Goal: Book appointment/travel/reservation

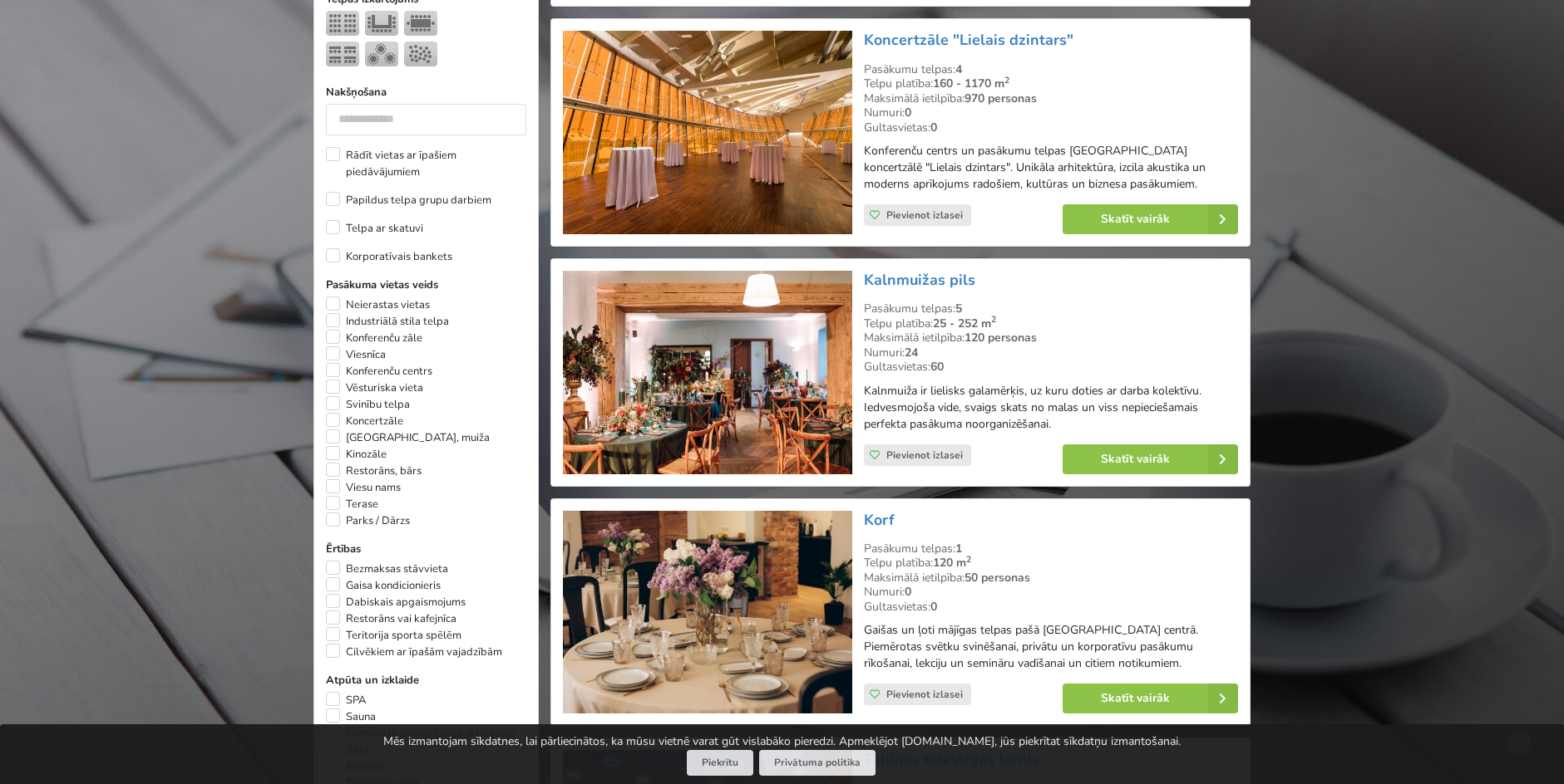
scroll to position [750, 0]
click at [337, 431] on label "Pils, muiža" at bounding box center [407, 437] width 164 height 17
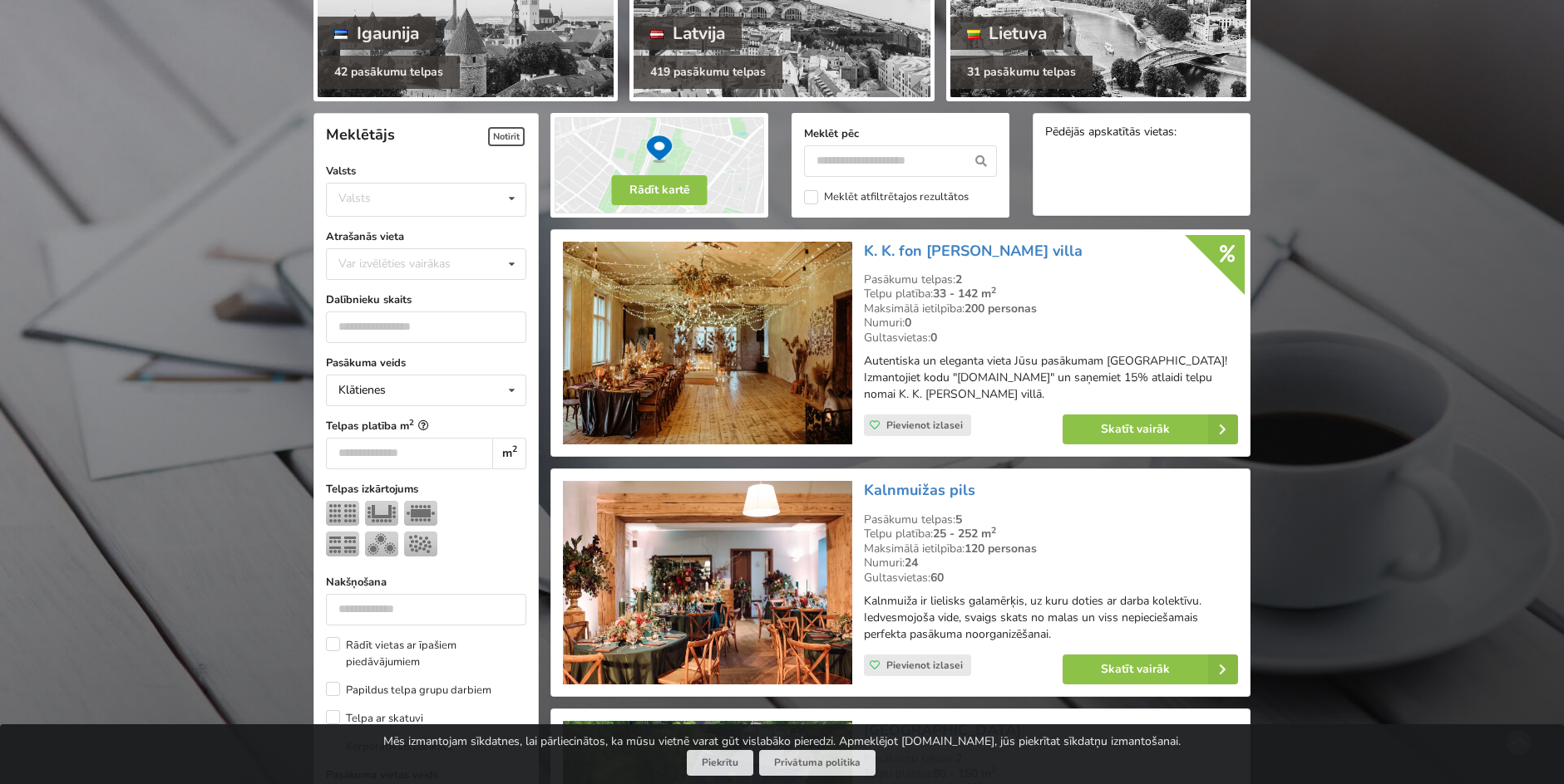
scroll to position [265, 0]
click at [431, 260] on div "Var izvēlēties vairākas" at bounding box center [411, 265] width 153 height 19
click at [358, 391] on div "Rīga" at bounding box center [426, 387] width 198 height 31
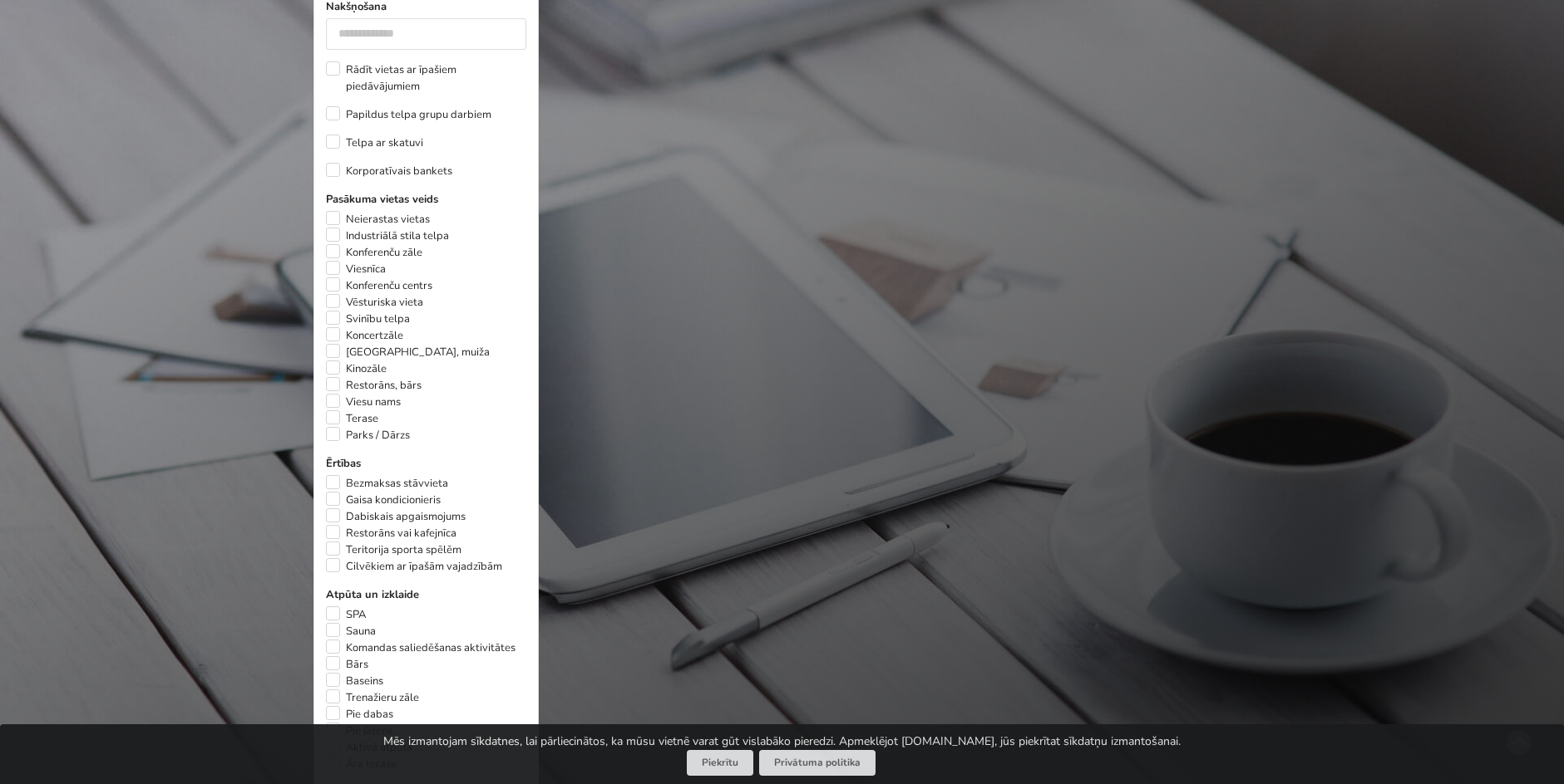
scroll to position [878, 0]
click at [331, 226] on label "Industriālā stila telpa" at bounding box center [387, 235] width 123 height 17
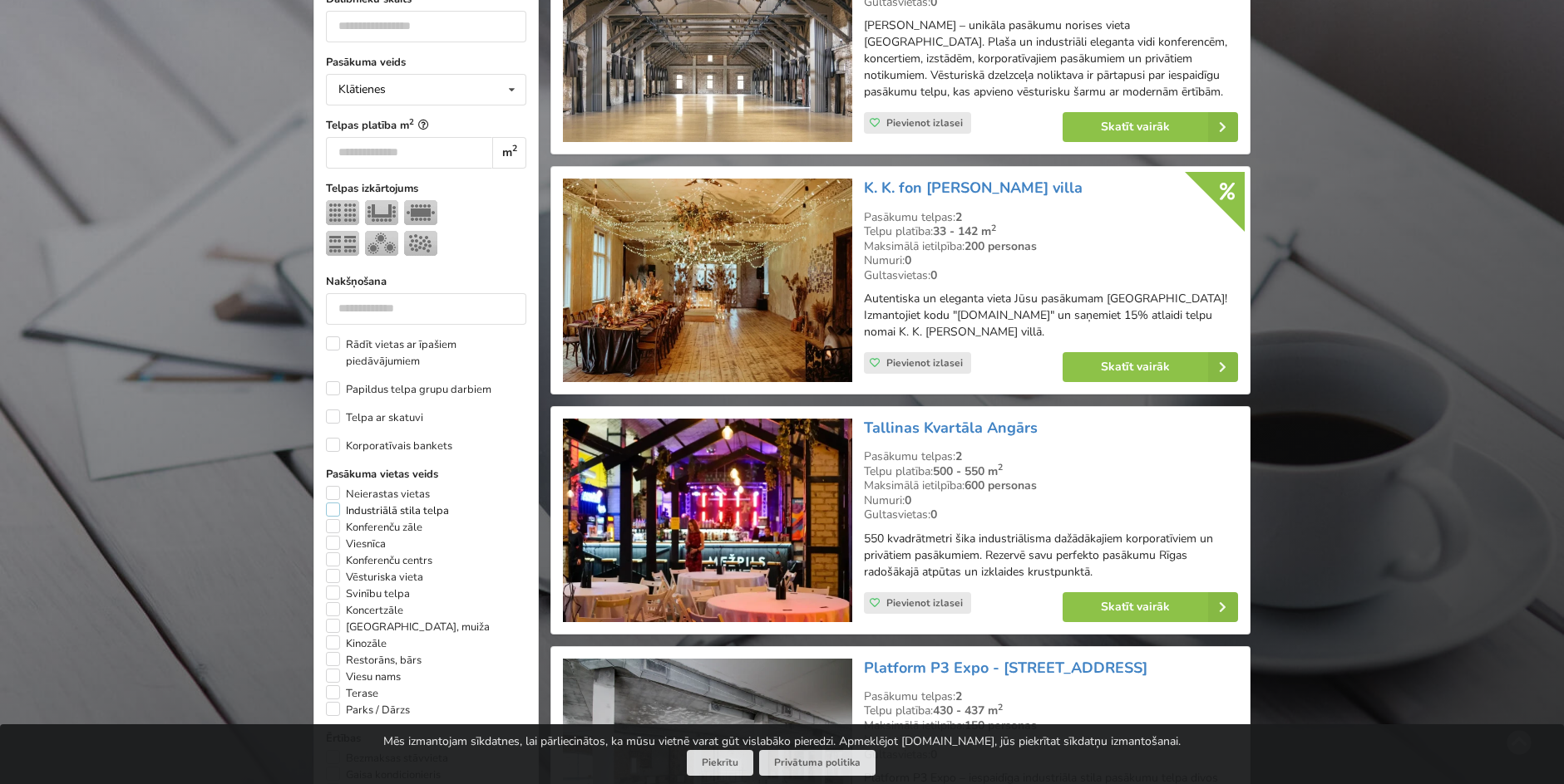
scroll to position [603, 0]
click at [339, 486] on label "Neierastas vietas" at bounding box center [377, 494] width 104 height 17
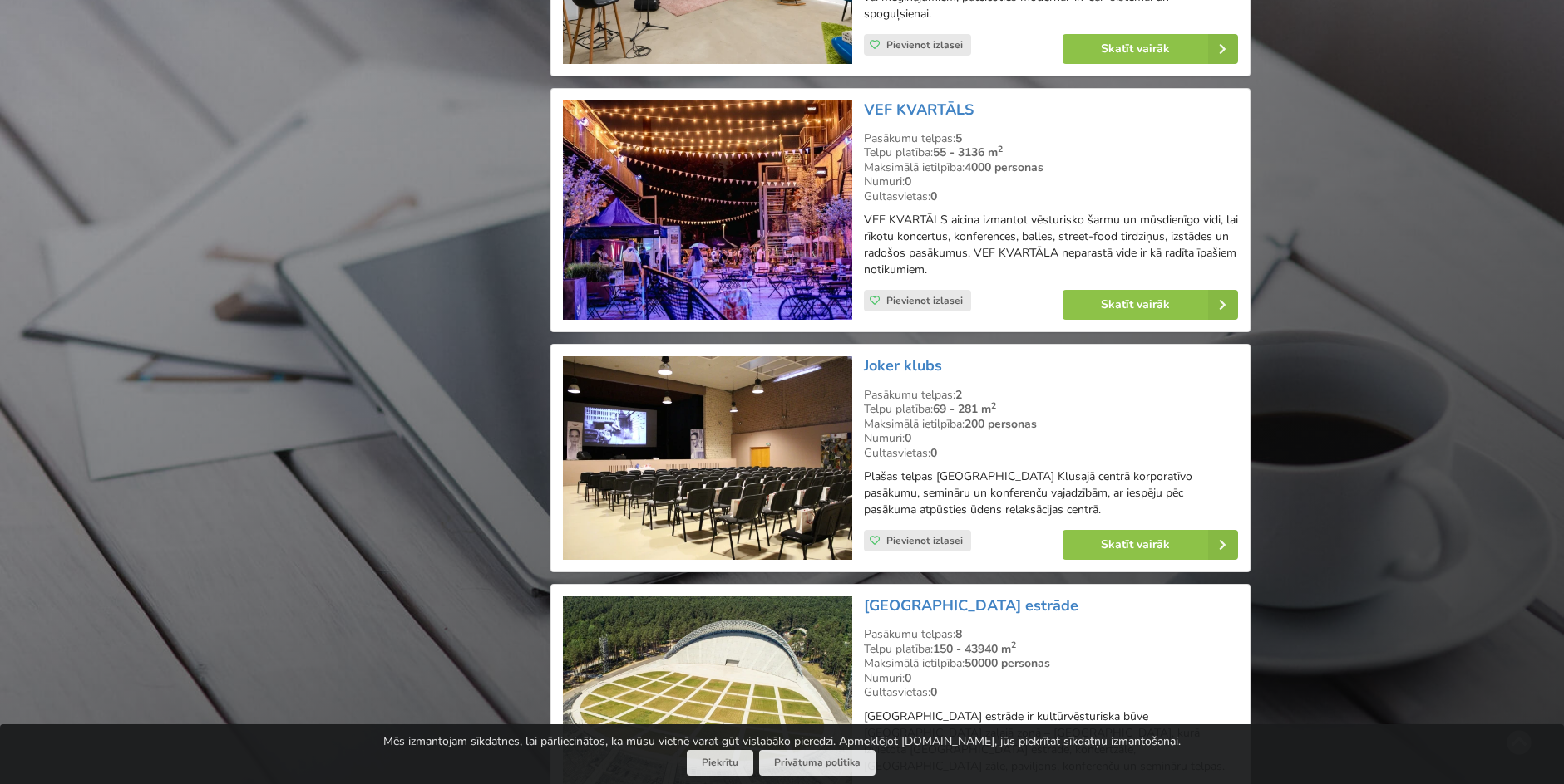
scroll to position [3161, 0]
drag, startPoint x: 889, startPoint y: 233, endPoint x: 1044, endPoint y: 253, distance: 156.3
click at [1044, 253] on p "VEF KVARTĀLS aicina izmantot vēsturisko šarmu un mūsdienīgo vidi, lai rīkotu ko…" at bounding box center [1051, 245] width 374 height 66
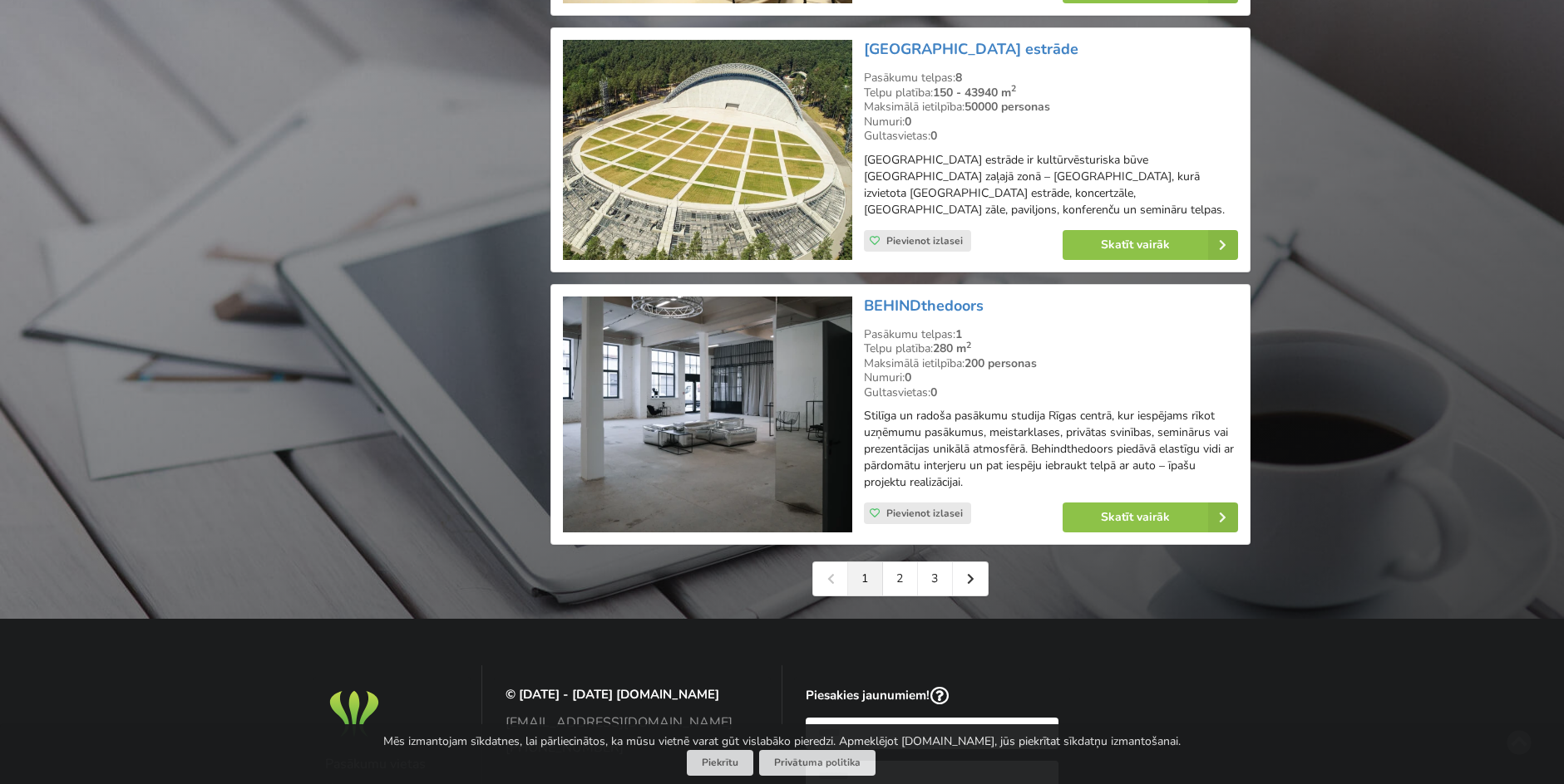
scroll to position [3721, 0]
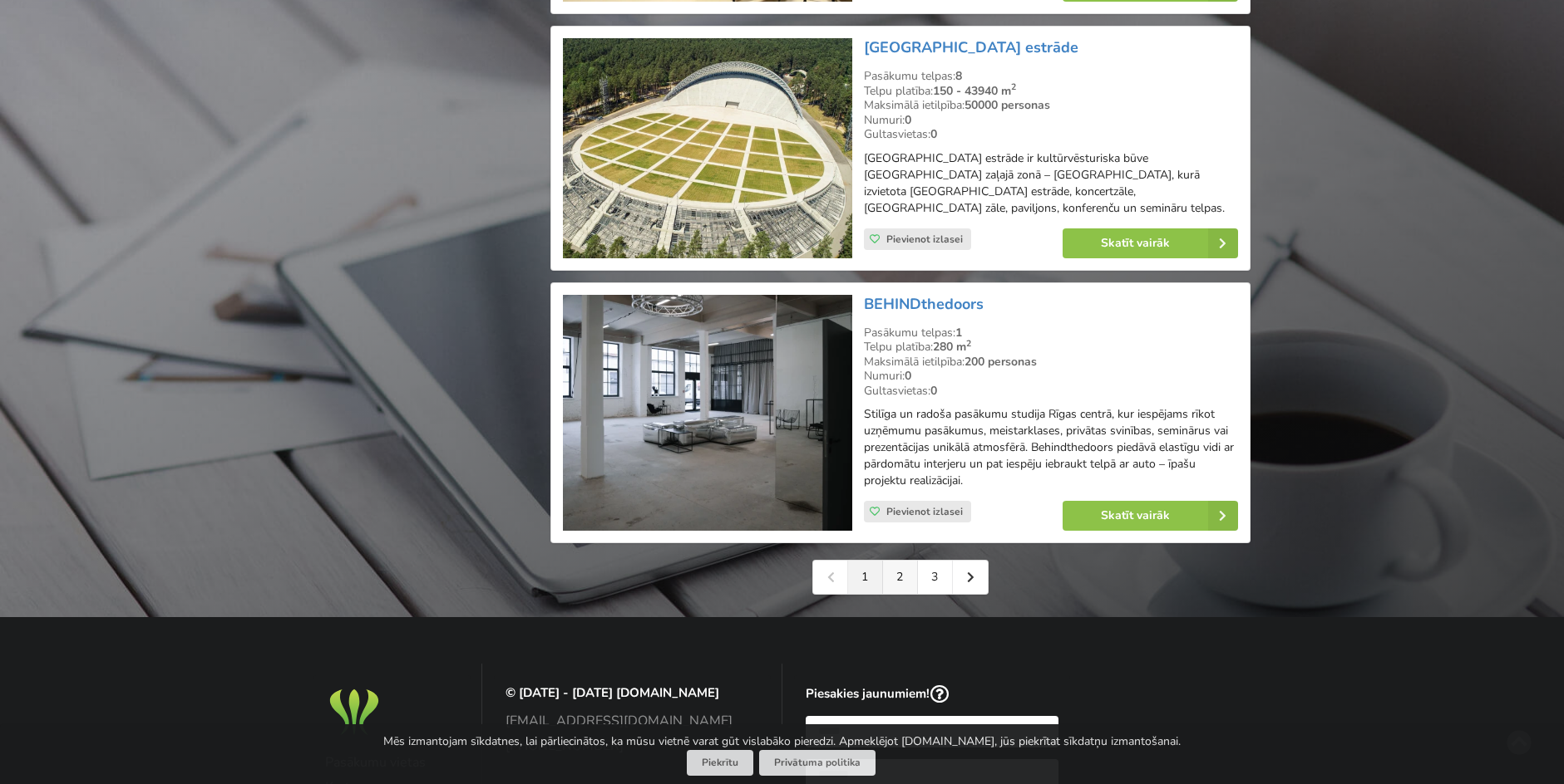
click at [899, 578] on link "2" at bounding box center [899, 578] width 35 height 34
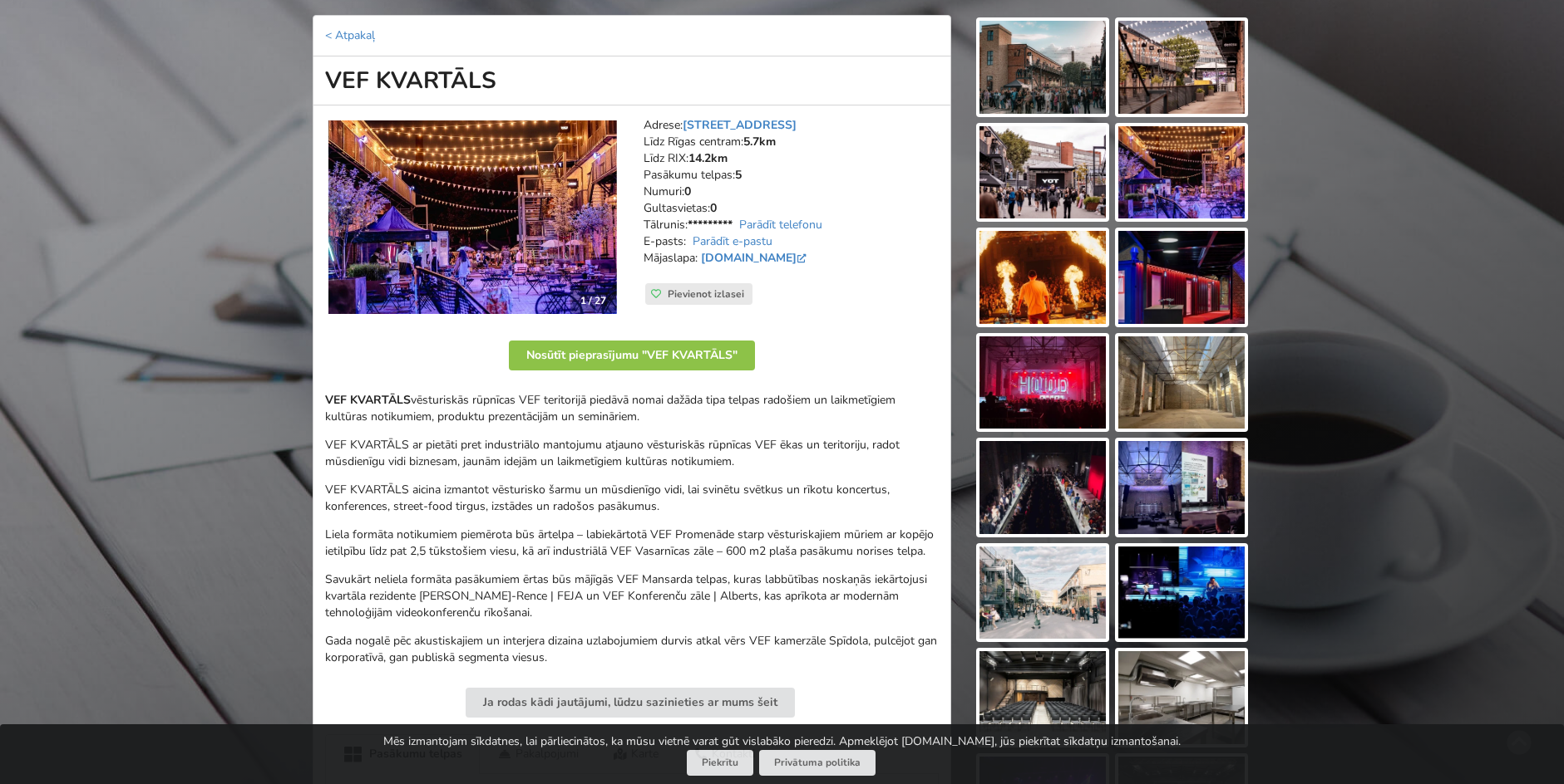
scroll to position [181, 0]
click at [1174, 189] on img at bounding box center [1181, 171] width 126 height 93
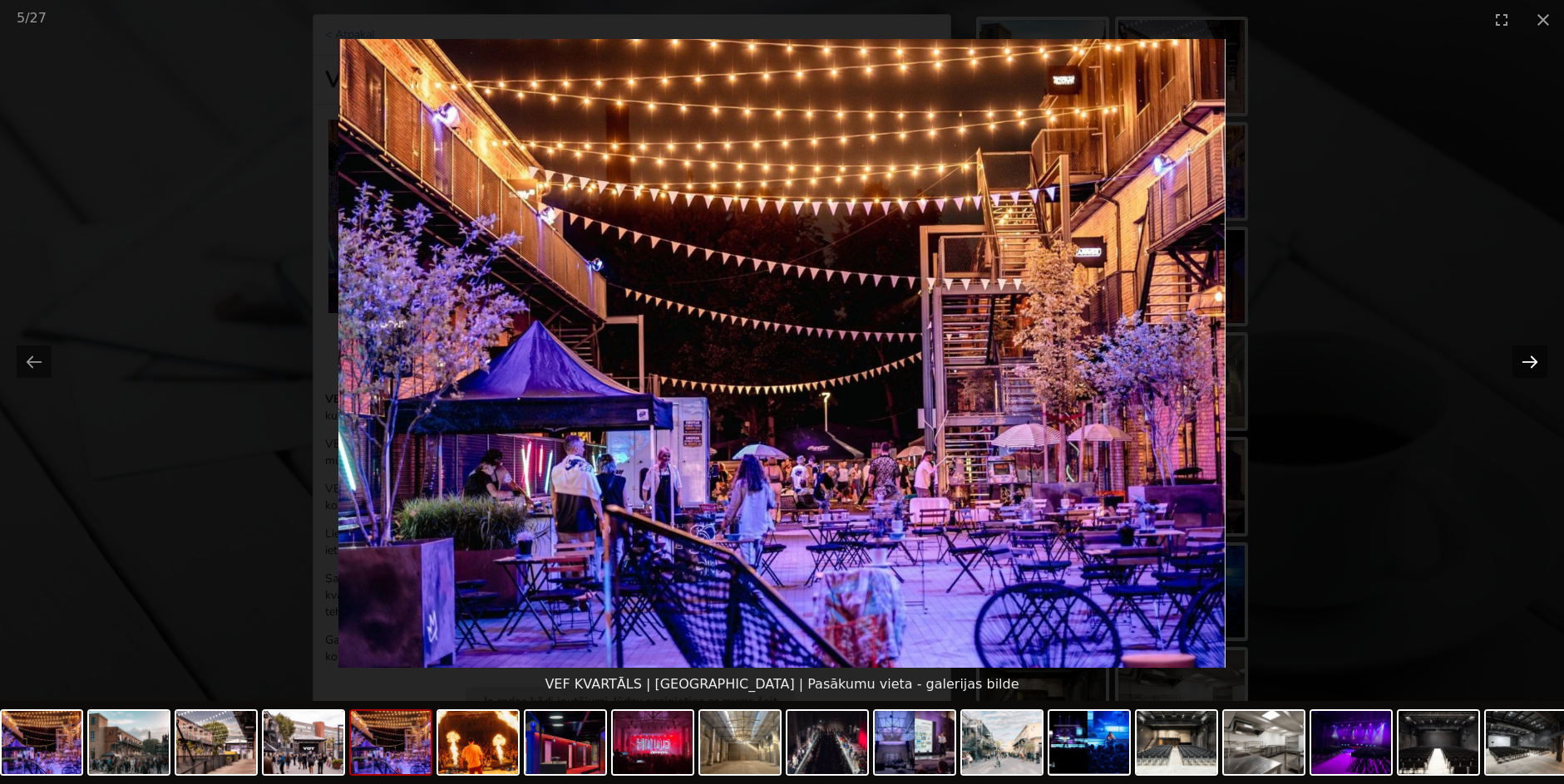
click at [1531, 359] on button "Next slide" at bounding box center [1529, 362] width 35 height 33
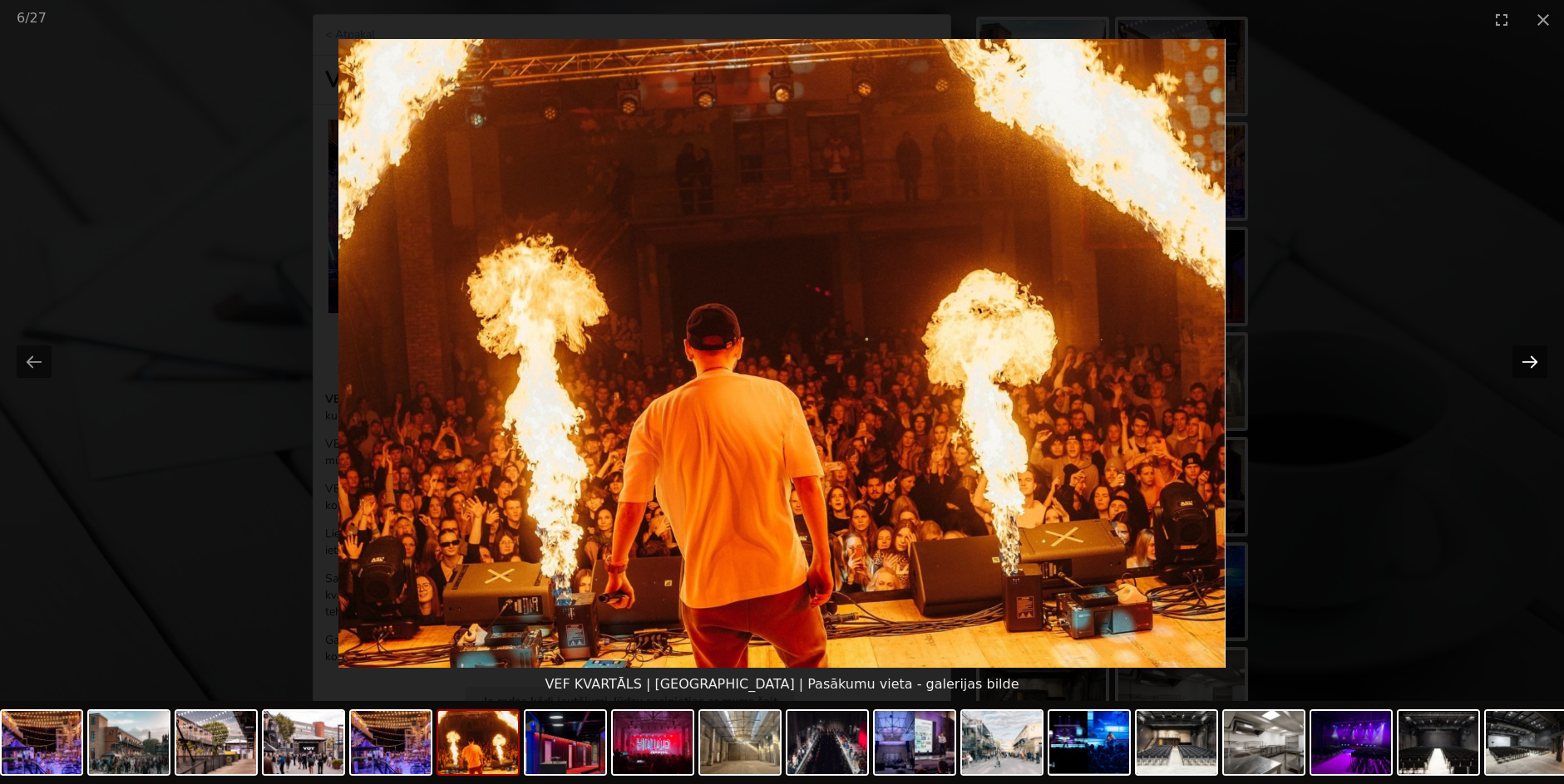
click at [1531, 359] on button "Next slide" at bounding box center [1529, 362] width 35 height 33
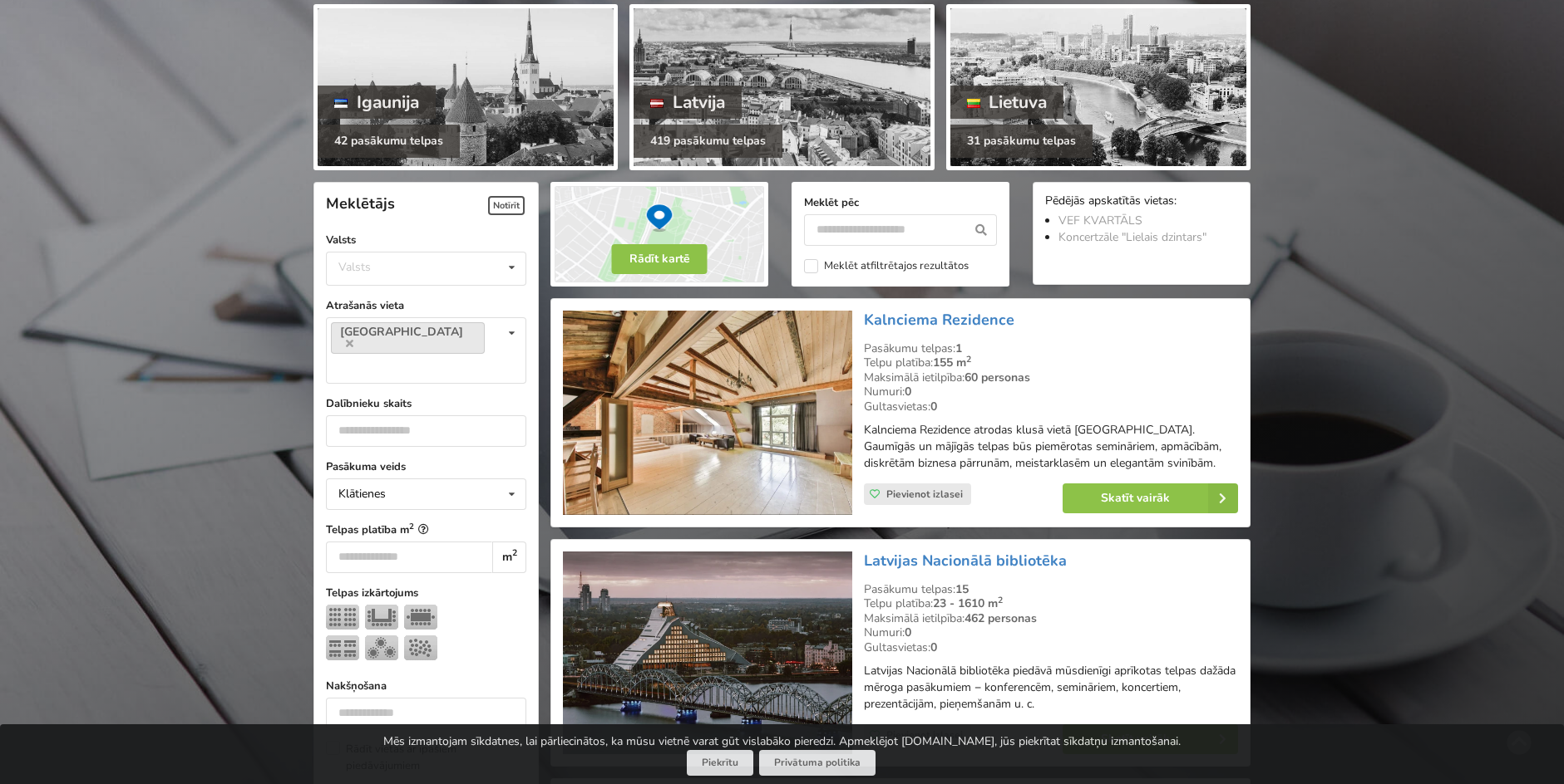
scroll to position [199, 0]
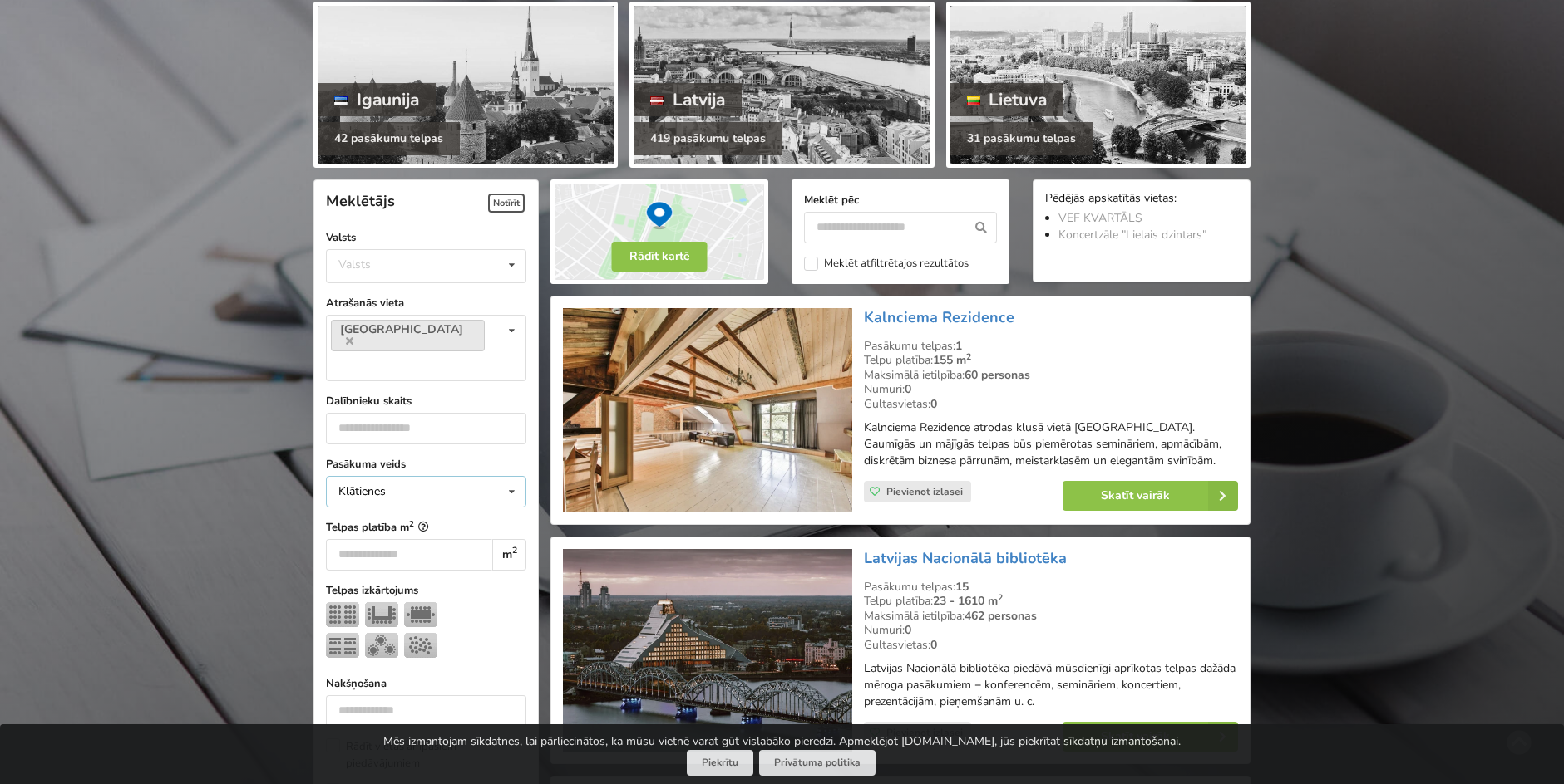
click at [402, 476] on div "Klātienes Klātienes Tiešsaistes Klātienes ar tiešraidi" at bounding box center [426, 492] width 200 height 32
click at [366, 413] on input "number" at bounding box center [426, 428] width 200 height 32
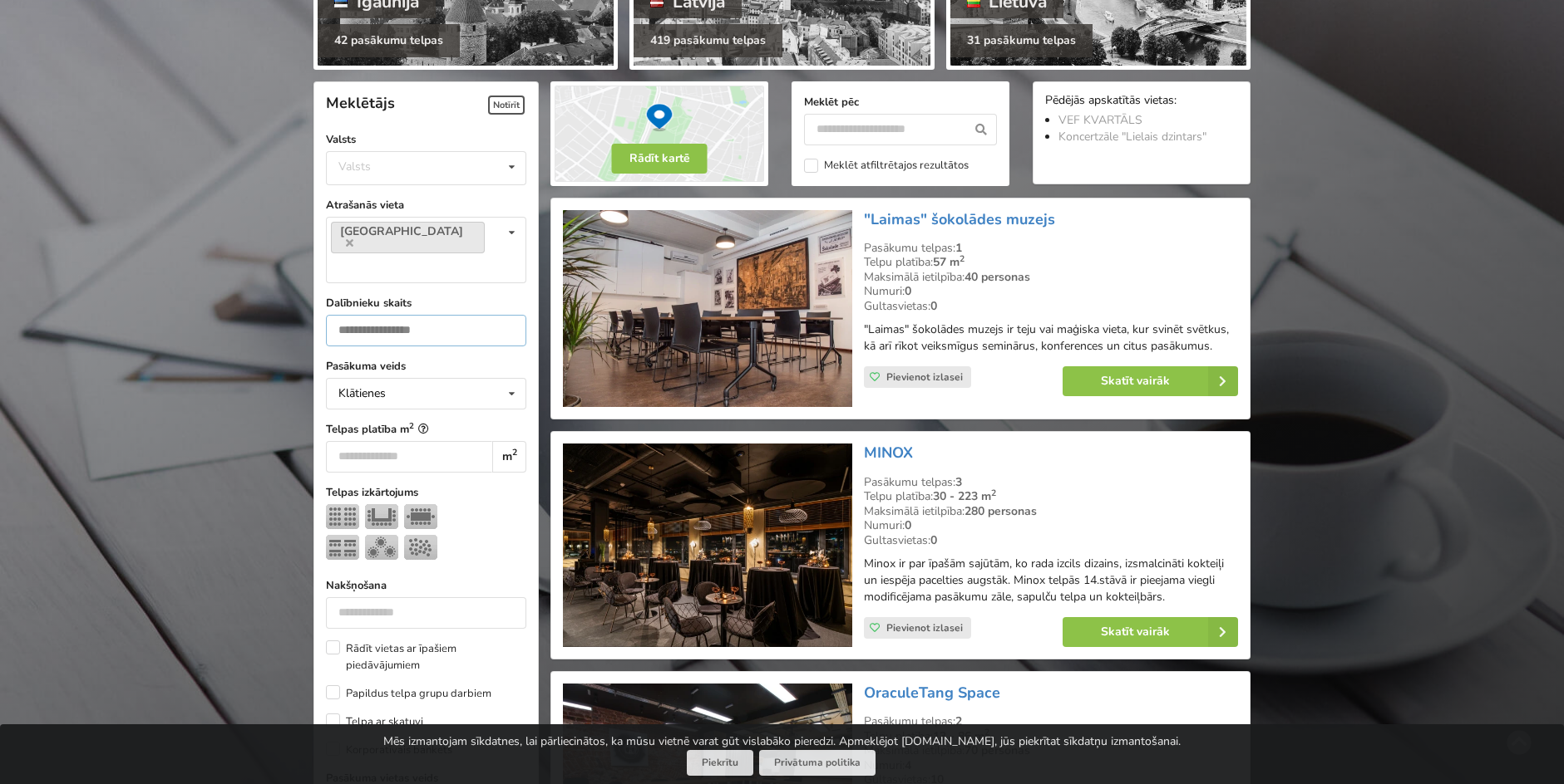
scroll to position [373, 0]
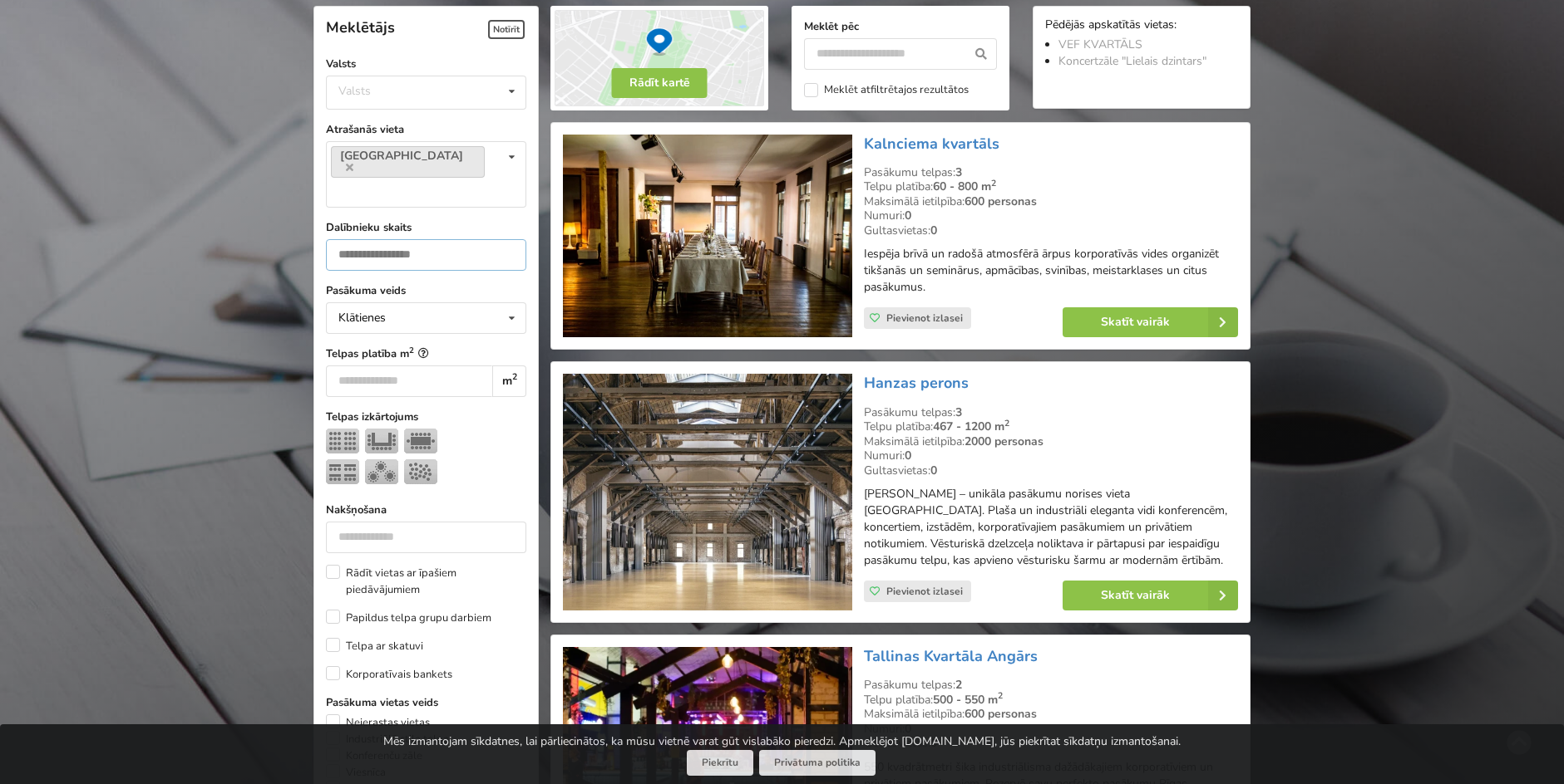
type input "***"
drag, startPoint x: 926, startPoint y: 144, endPoint x: 1484, endPoint y: 161, distance: 558.3
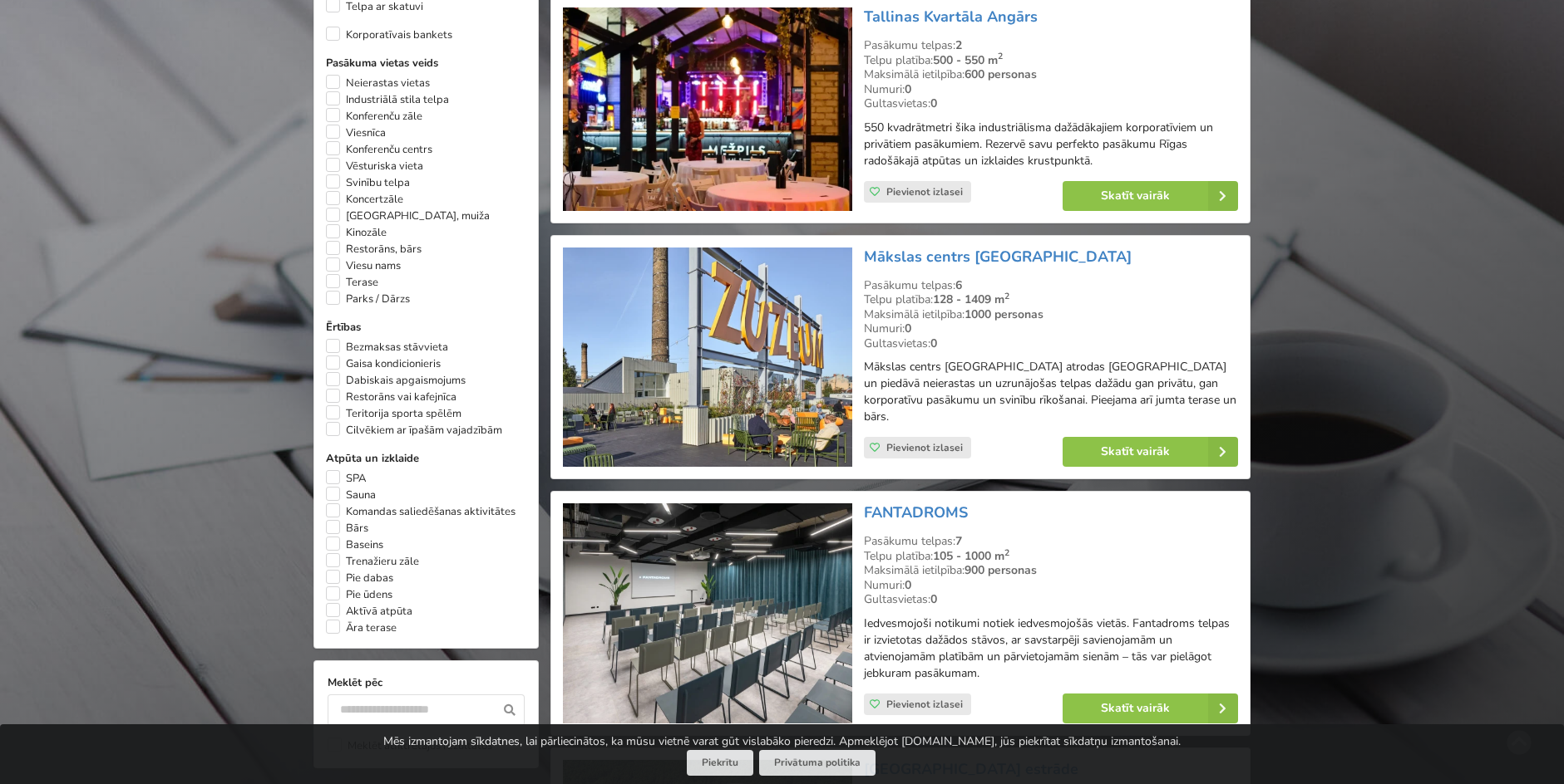
scroll to position [1015, 0]
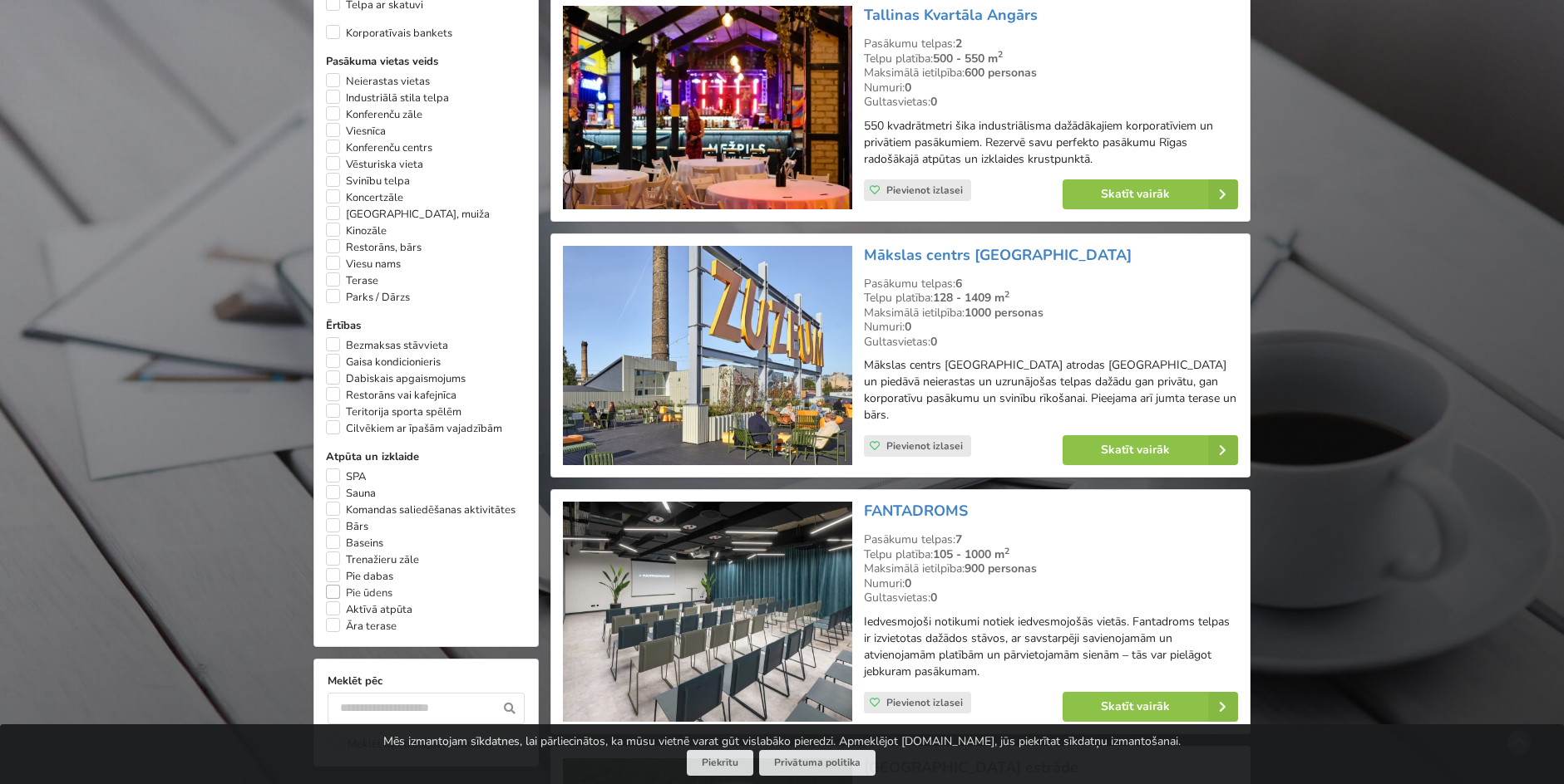
click at [339, 585] on label "Pie ūdens" at bounding box center [358, 593] width 66 height 17
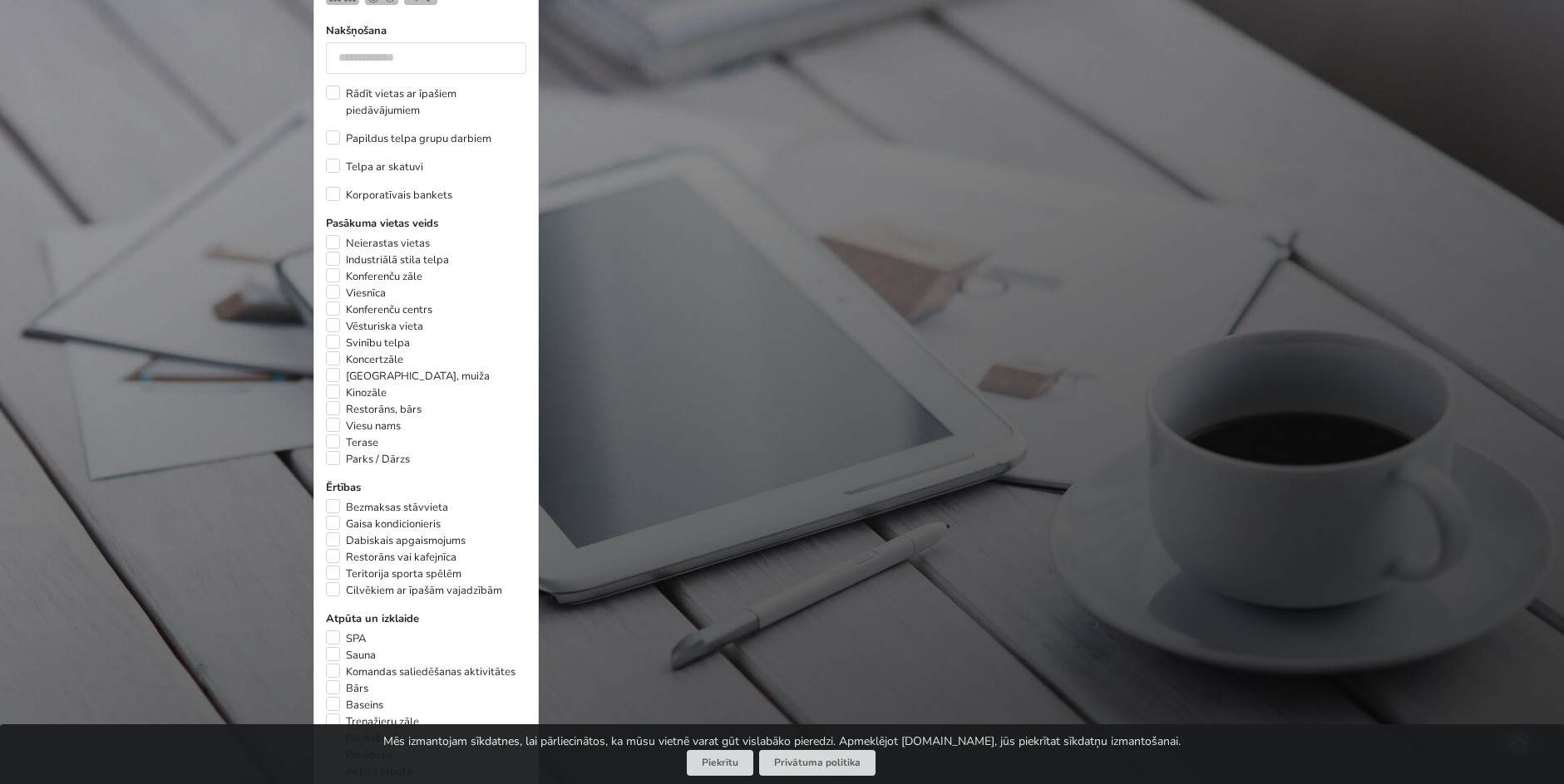
scroll to position [854, 0]
click at [328, 234] on label "Neierastas vietas" at bounding box center [377, 242] width 104 height 17
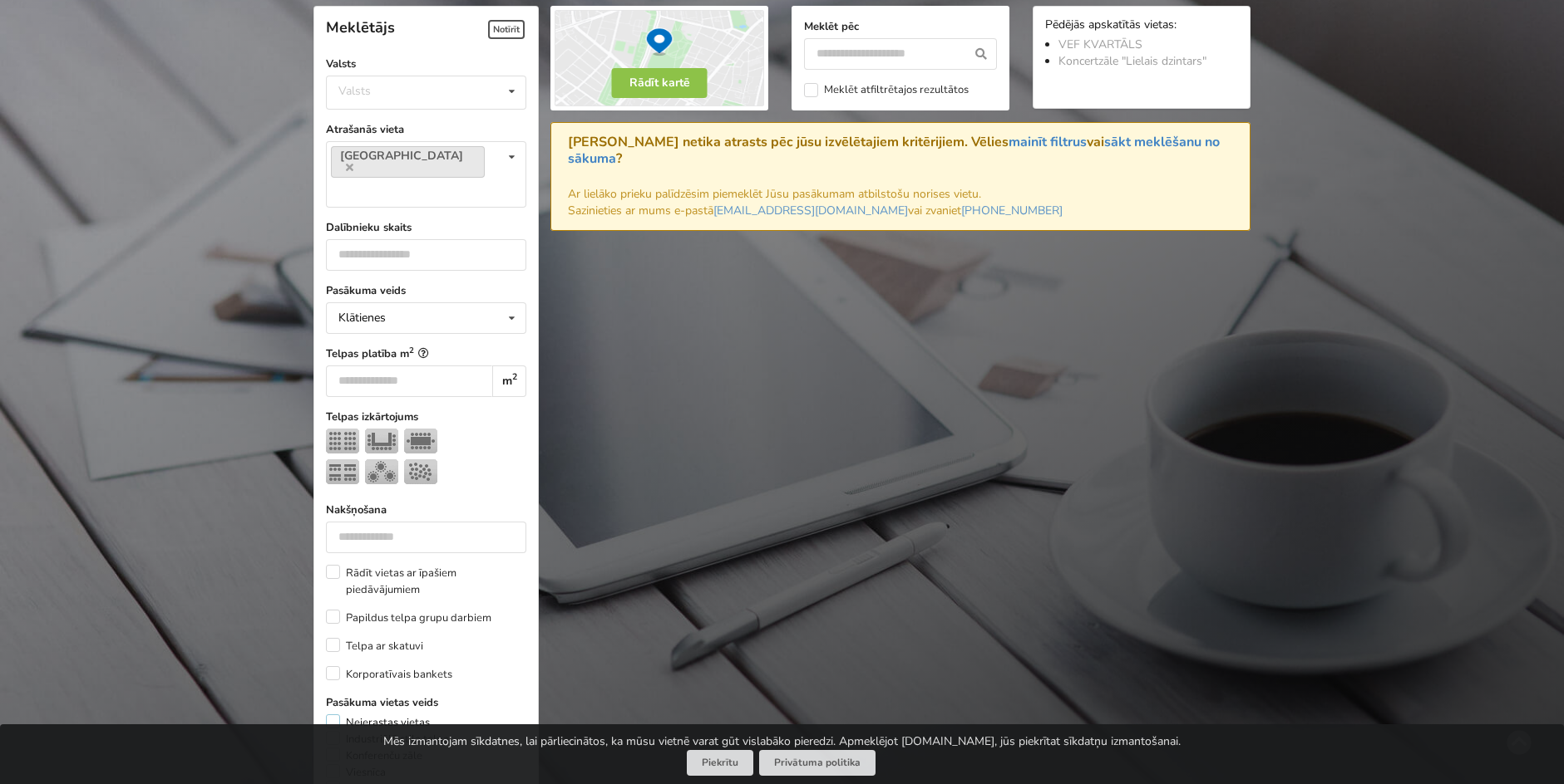
scroll to position [659, 0]
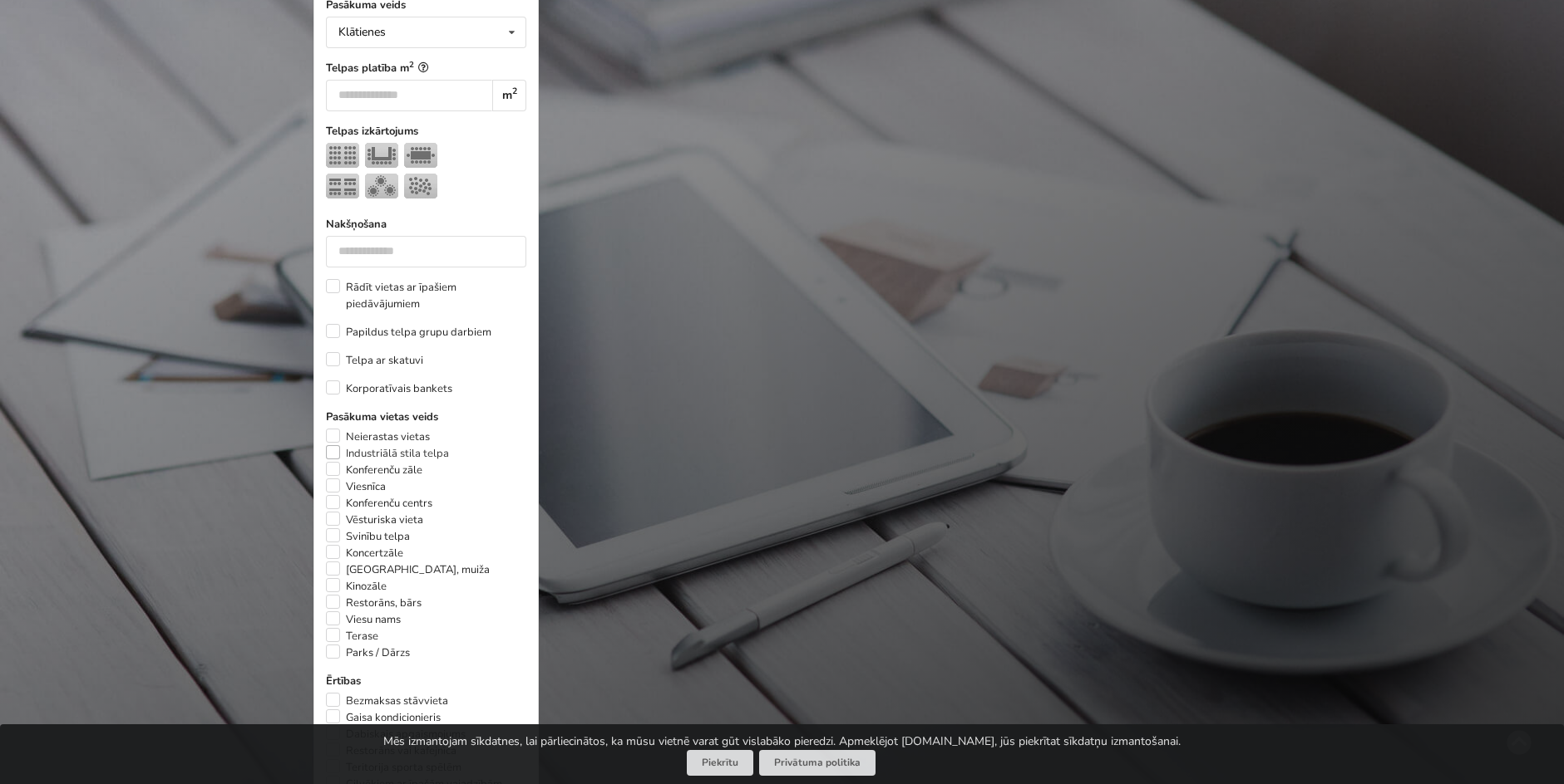
click at [336, 445] on label "Industriālā stila telpa" at bounding box center [387, 454] width 123 height 17
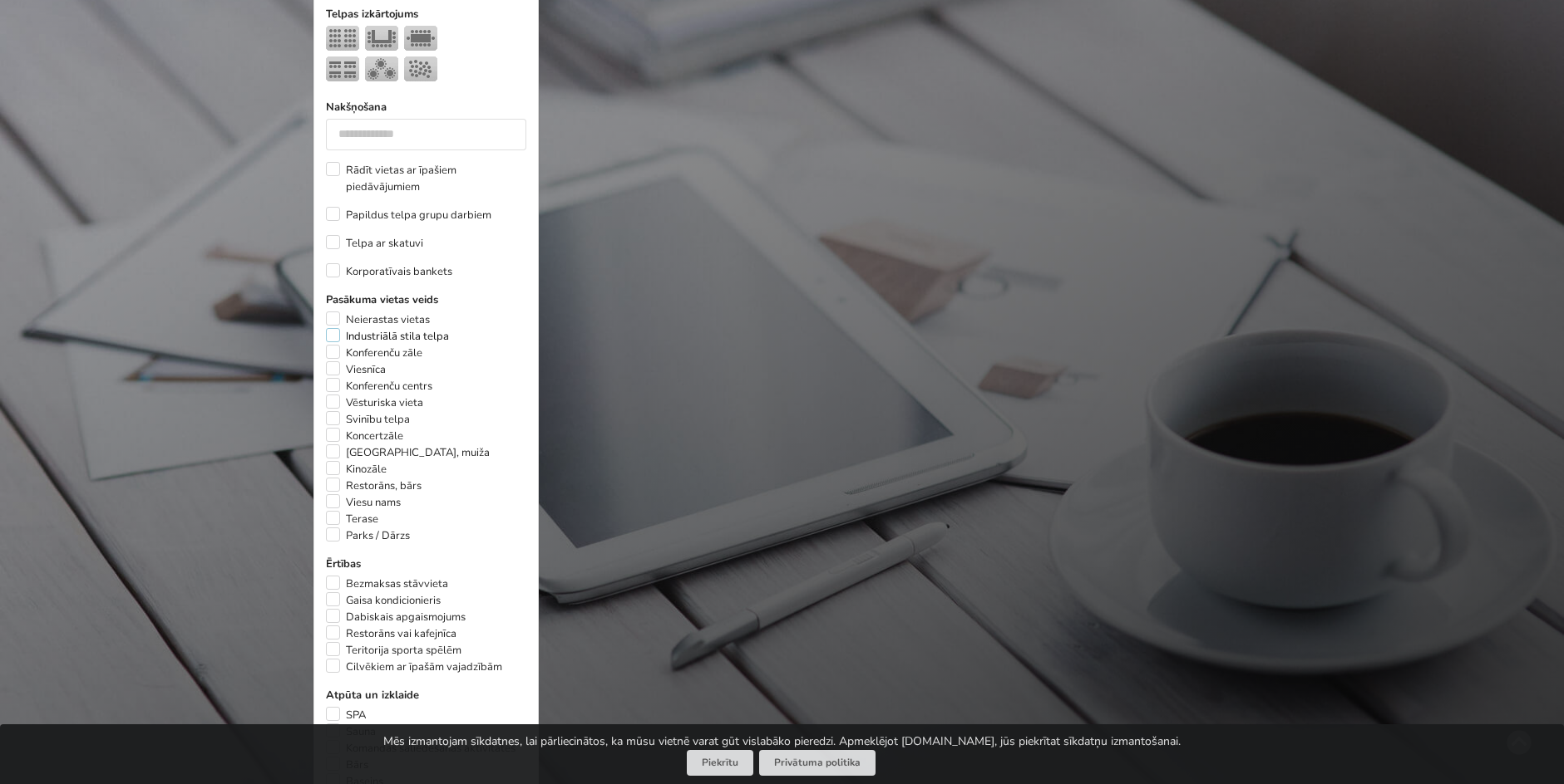
scroll to position [777, 0]
click at [333, 443] on label "Pils, muiža" at bounding box center [407, 452] width 164 height 17
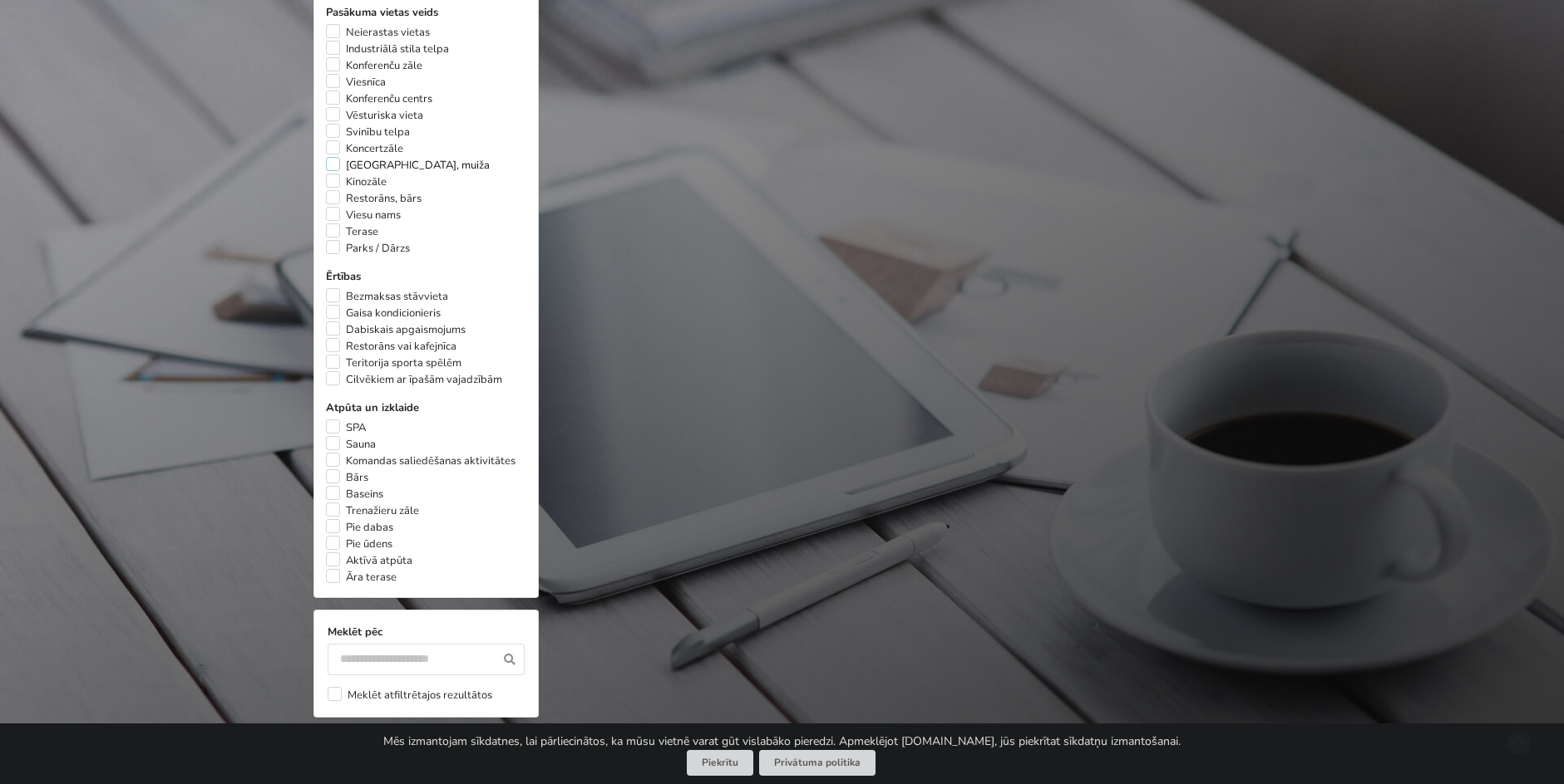
scroll to position [1067, 0]
click at [336, 533] on label "Pie ūdens" at bounding box center [358, 542] width 66 height 17
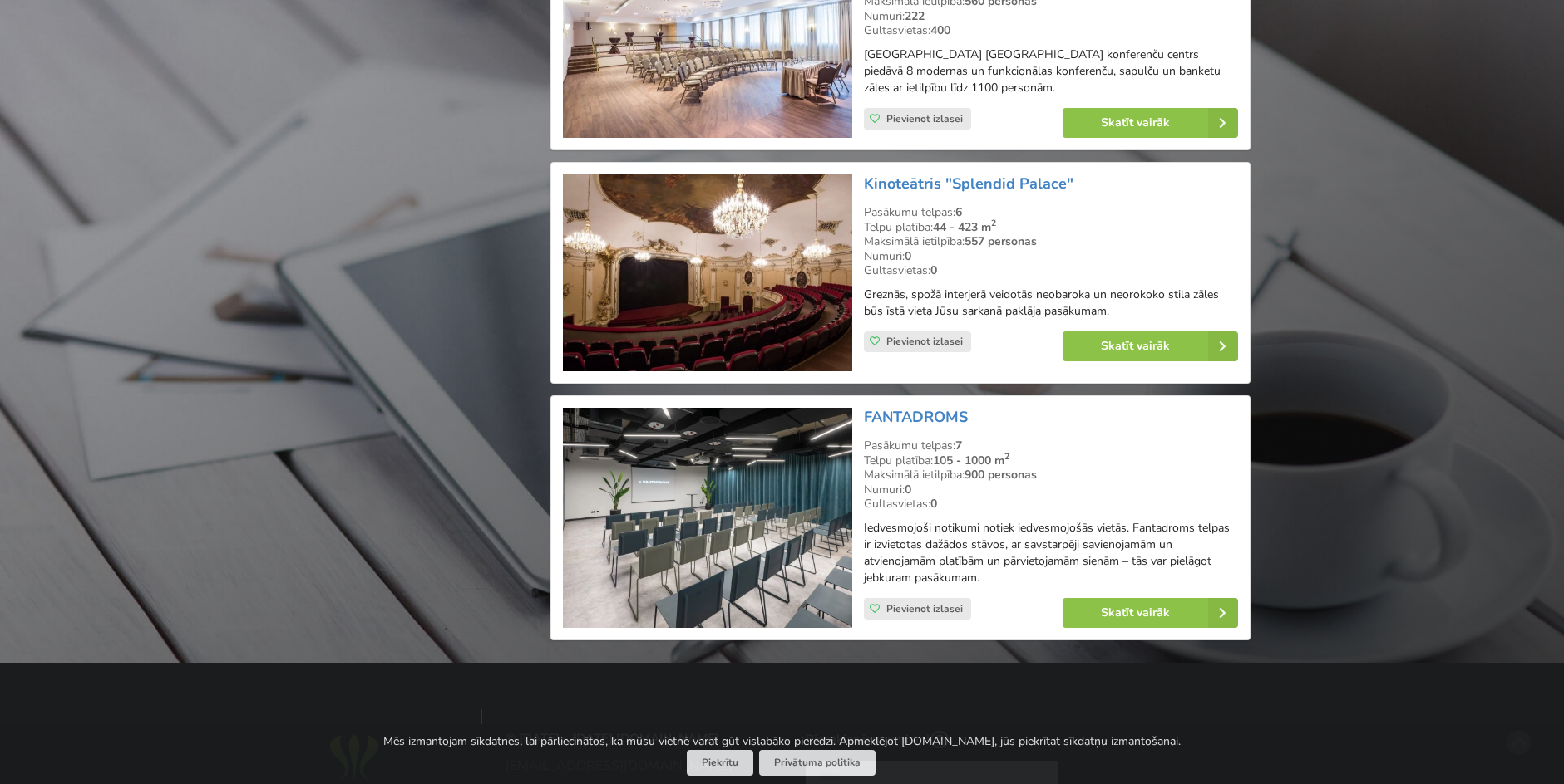
scroll to position [3083, 0]
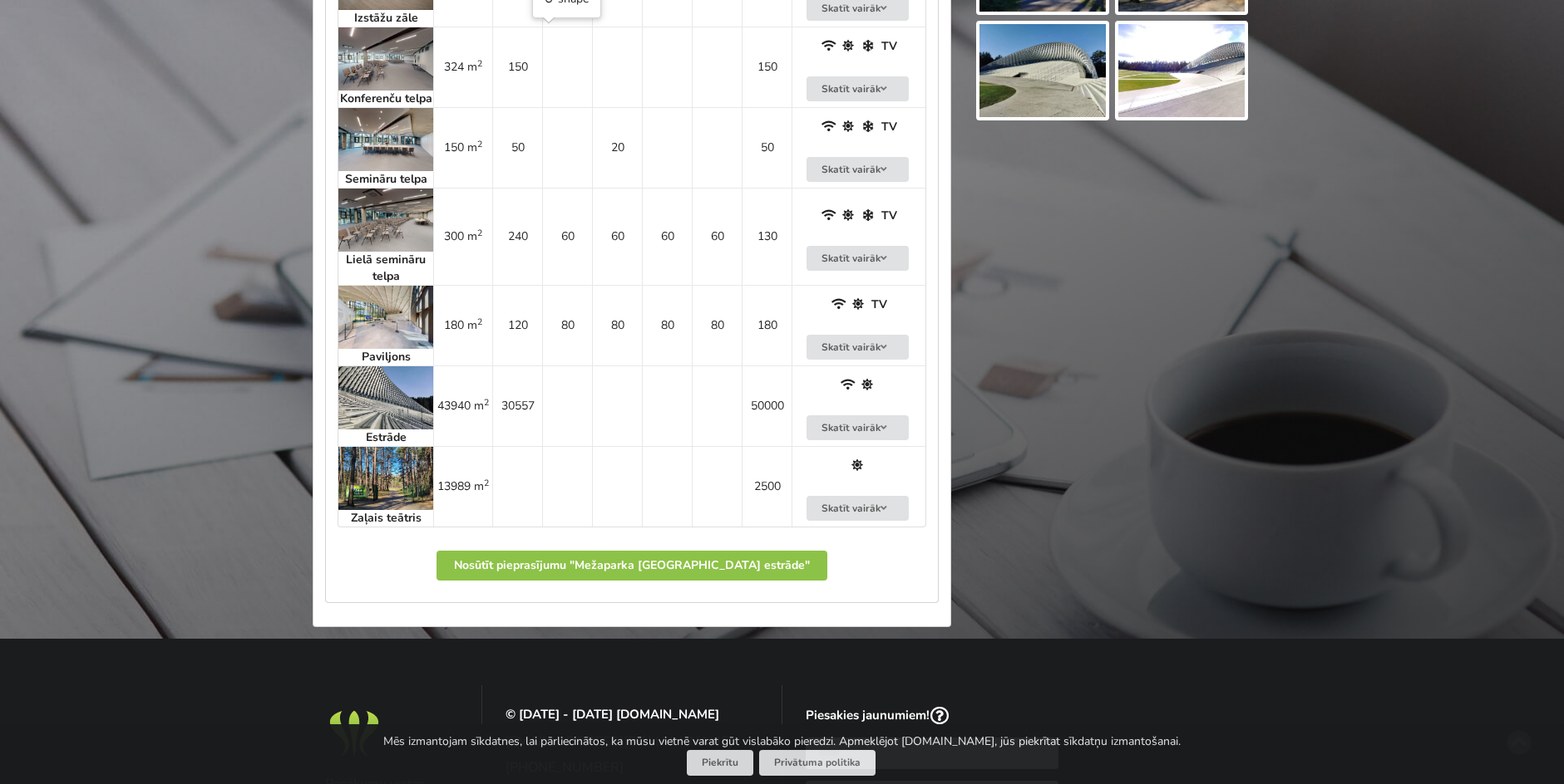
scroll to position [1227, 0]
click at [394, 507] on img at bounding box center [386, 480] width 95 height 64
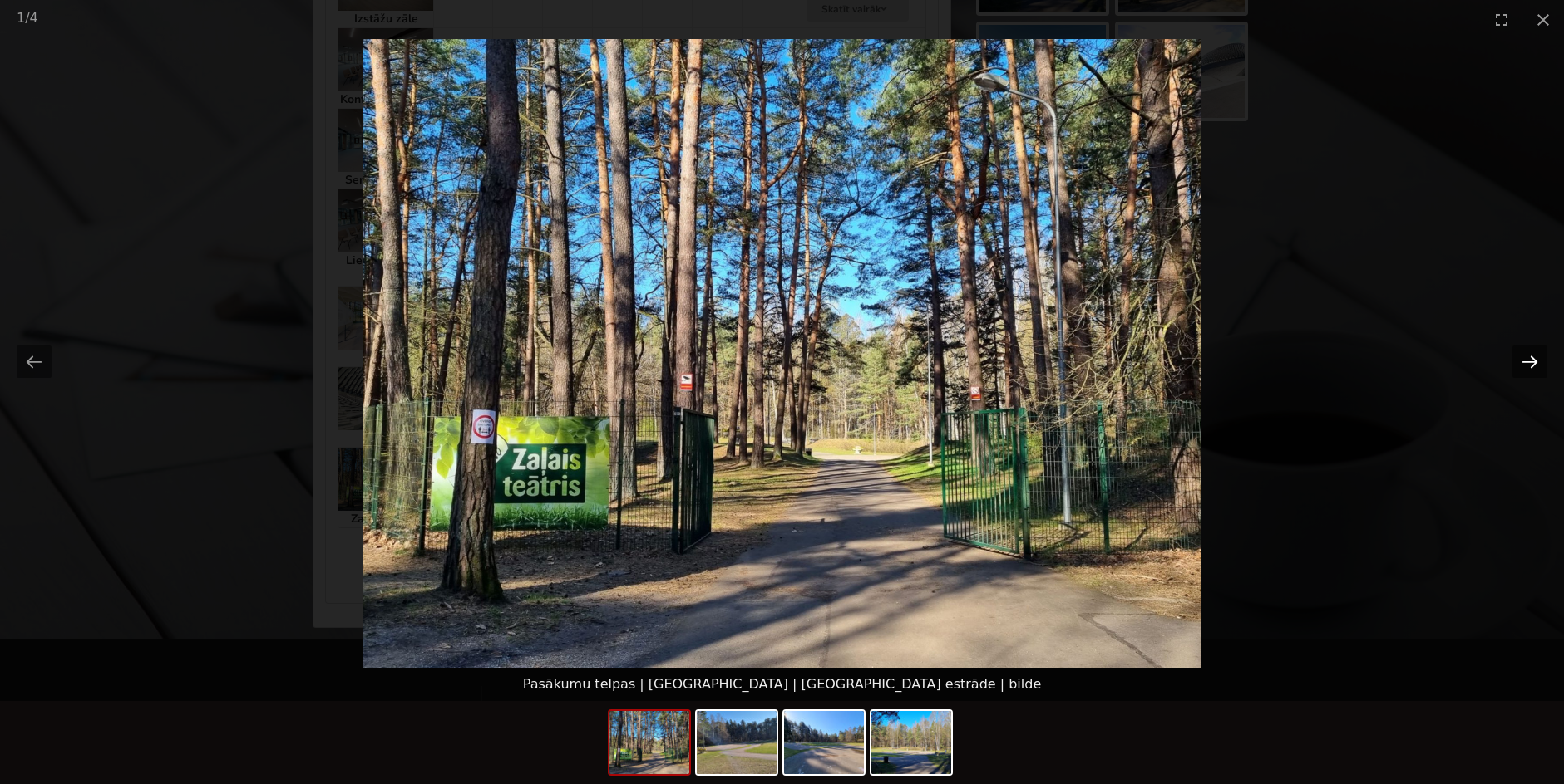
click at [1535, 364] on button "Next slide" at bounding box center [1529, 362] width 35 height 33
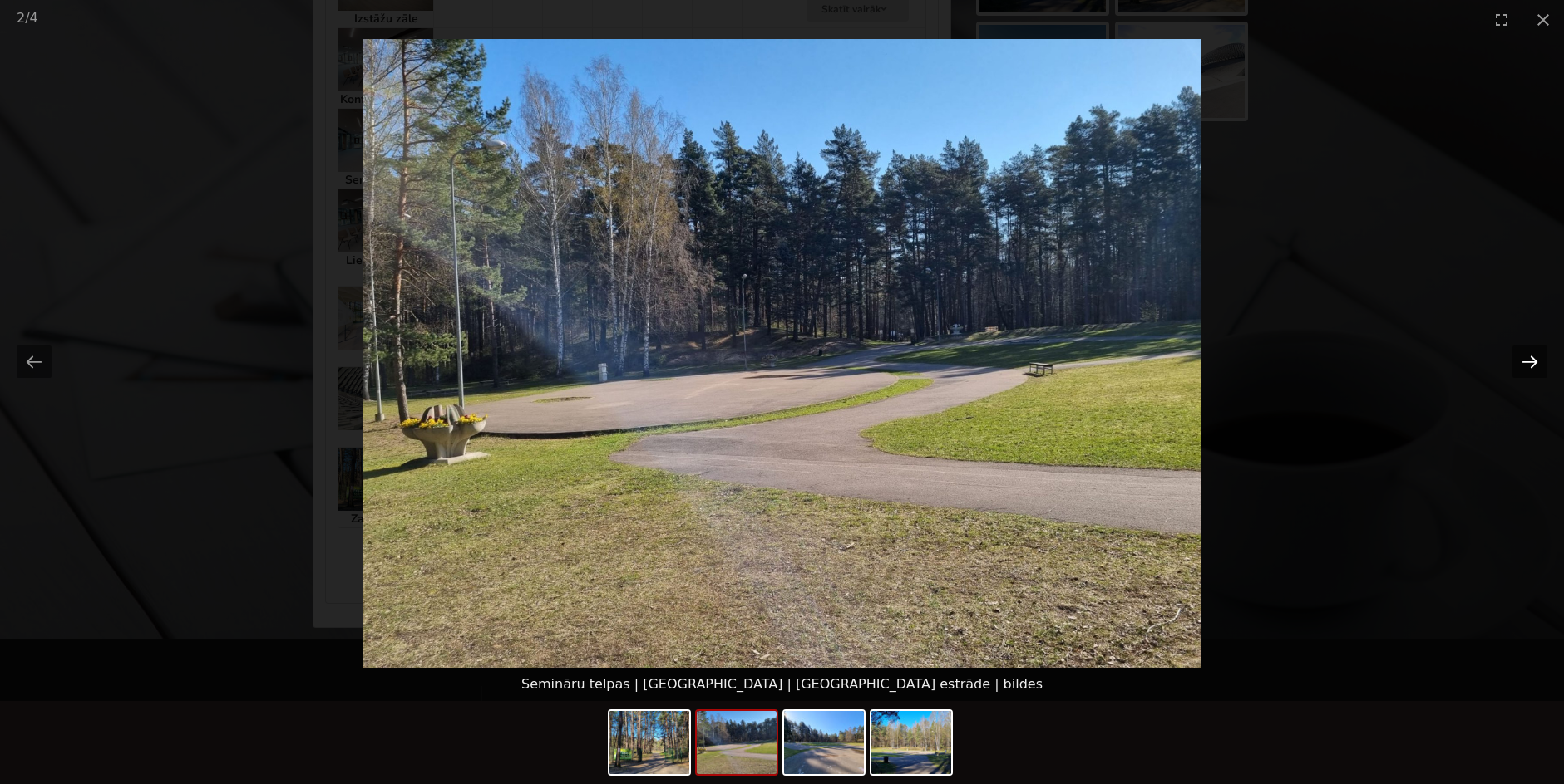
click at [1535, 364] on button "Next slide" at bounding box center [1529, 362] width 35 height 33
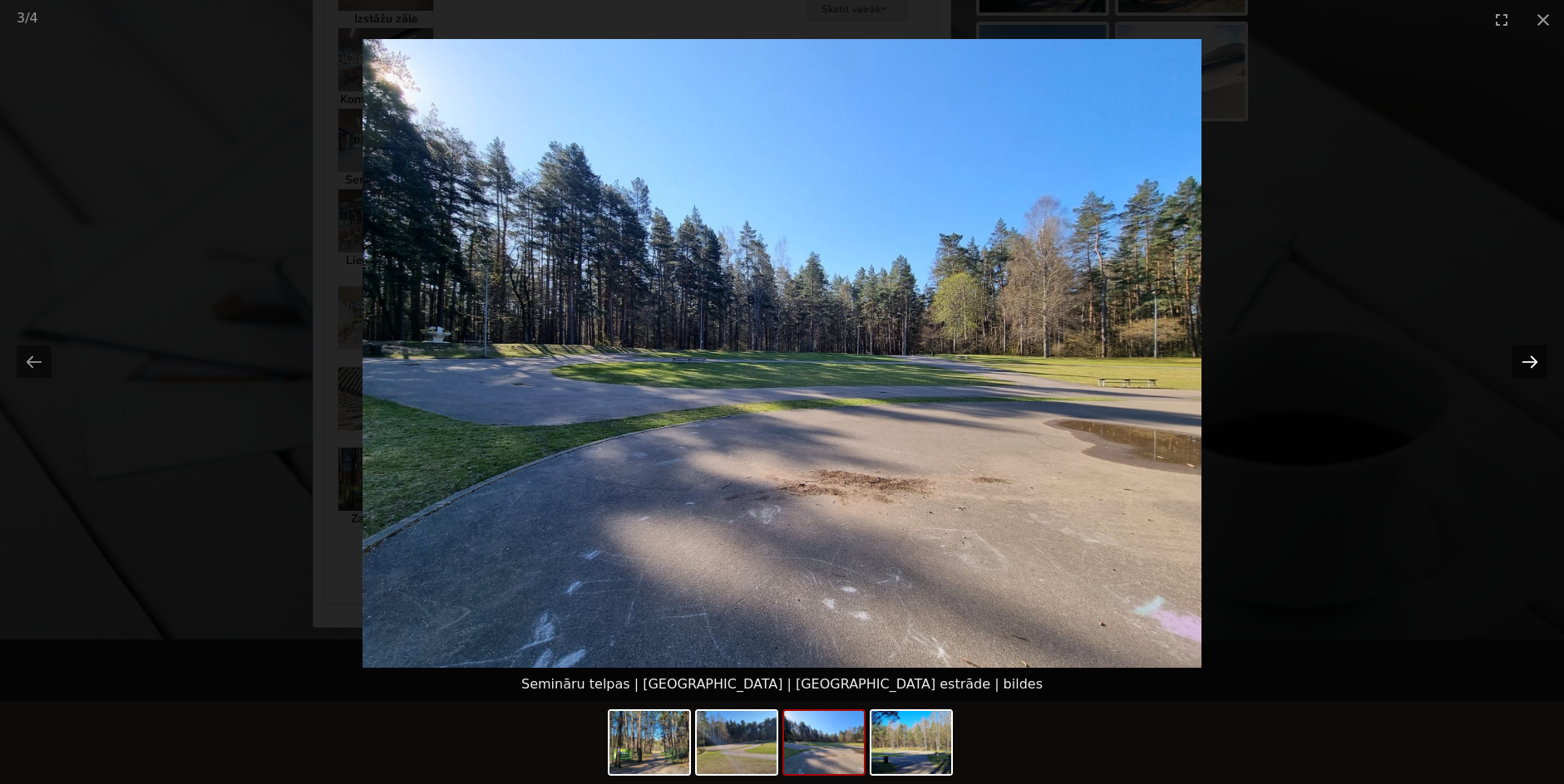
click at [1535, 364] on button "Next slide" at bounding box center [1529, 362] width 35 height 33
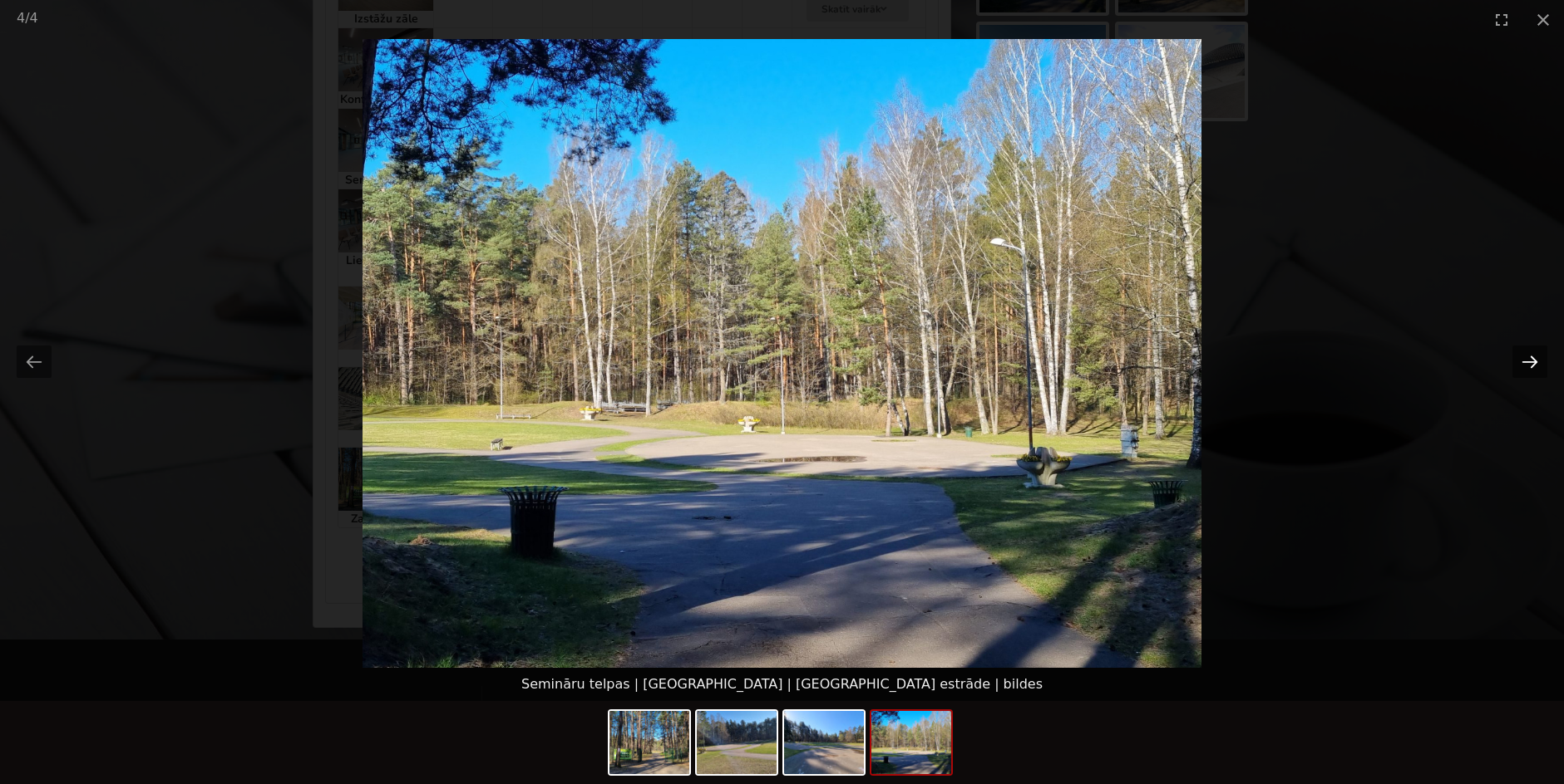
click at [1535, 364] on button "Next slide" at bounding box center [1529, 362] width 35 height 33
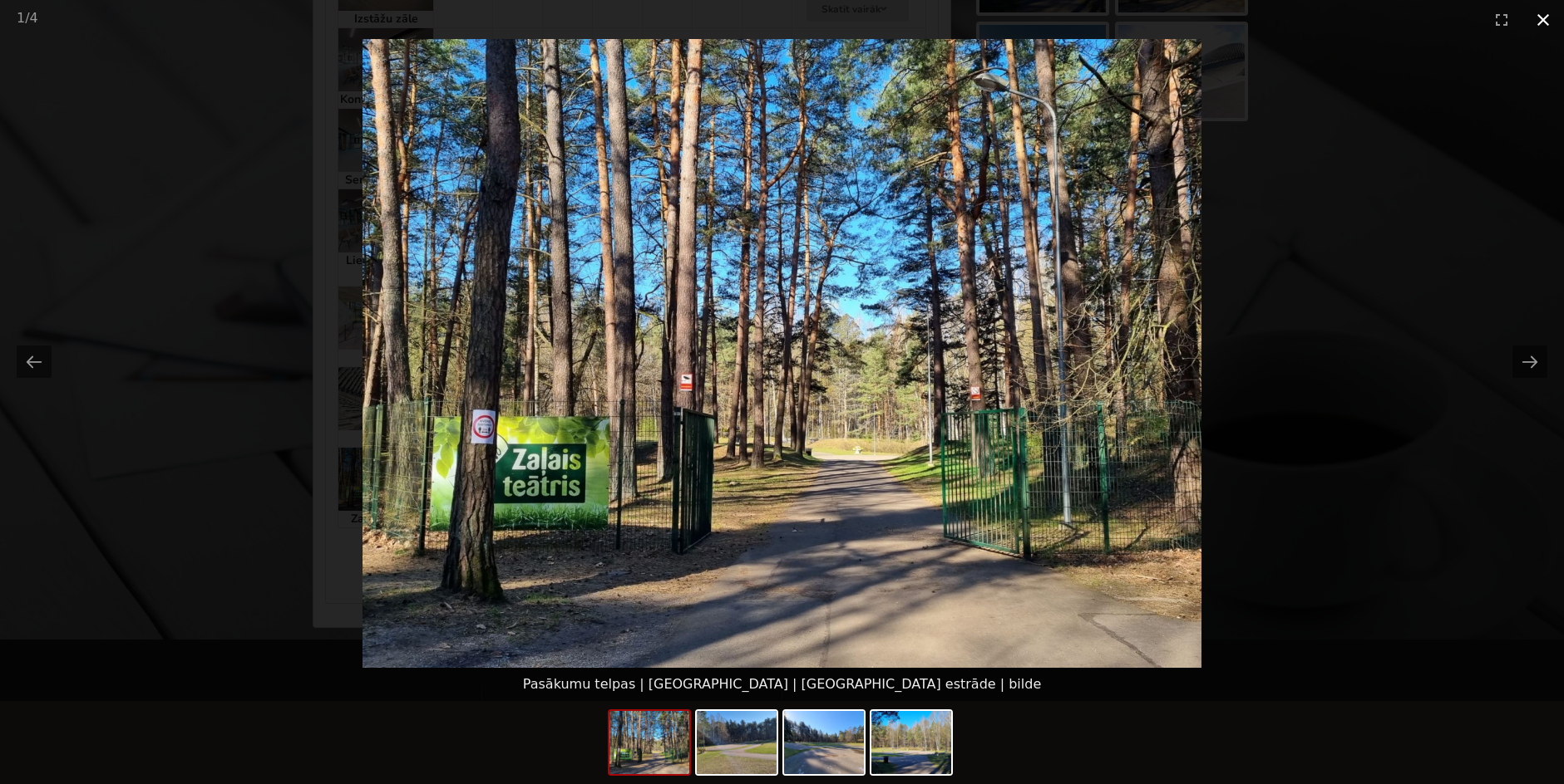
click at [1551, 26] on button "Close gallery" at bounding box center [1542, 20] width 41 height 39
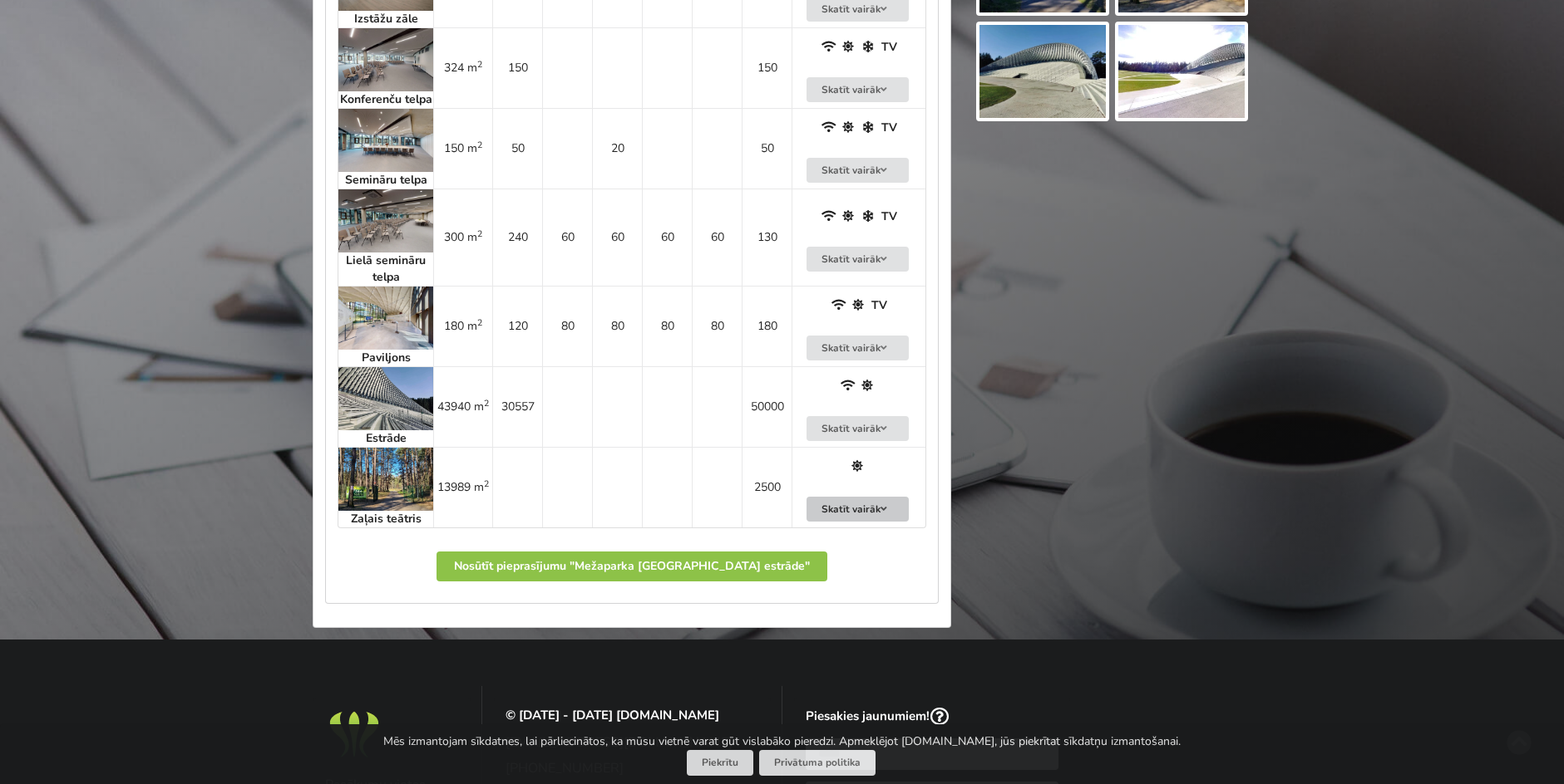
click at [873, 523] on button "Skatīt vairāk" at bounding box center [858, 510] width 103 height 26
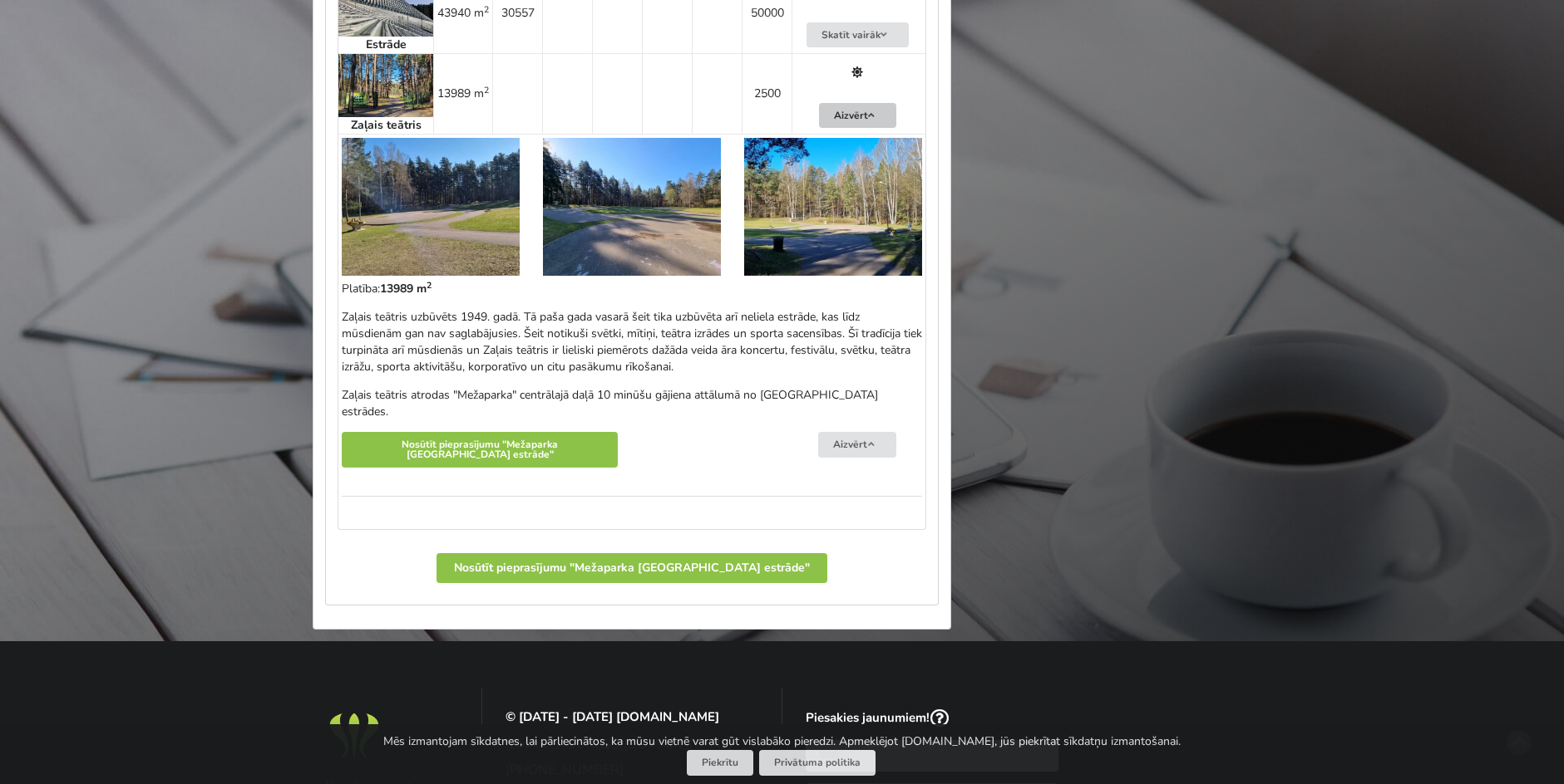
scroll to position [1622, 0]
drag, startPoint x: 652, startPoint y: 403, endPoint x: 726, endPoint y: 401, distance: 74.0
click at [726, 401] on div "Zaļais teātris uzbūvēts 1949. gadā. Tā paša gada vasarā šeit tika uzbūvēta arī …" at bounding box center [632, 364] width 580 height 111
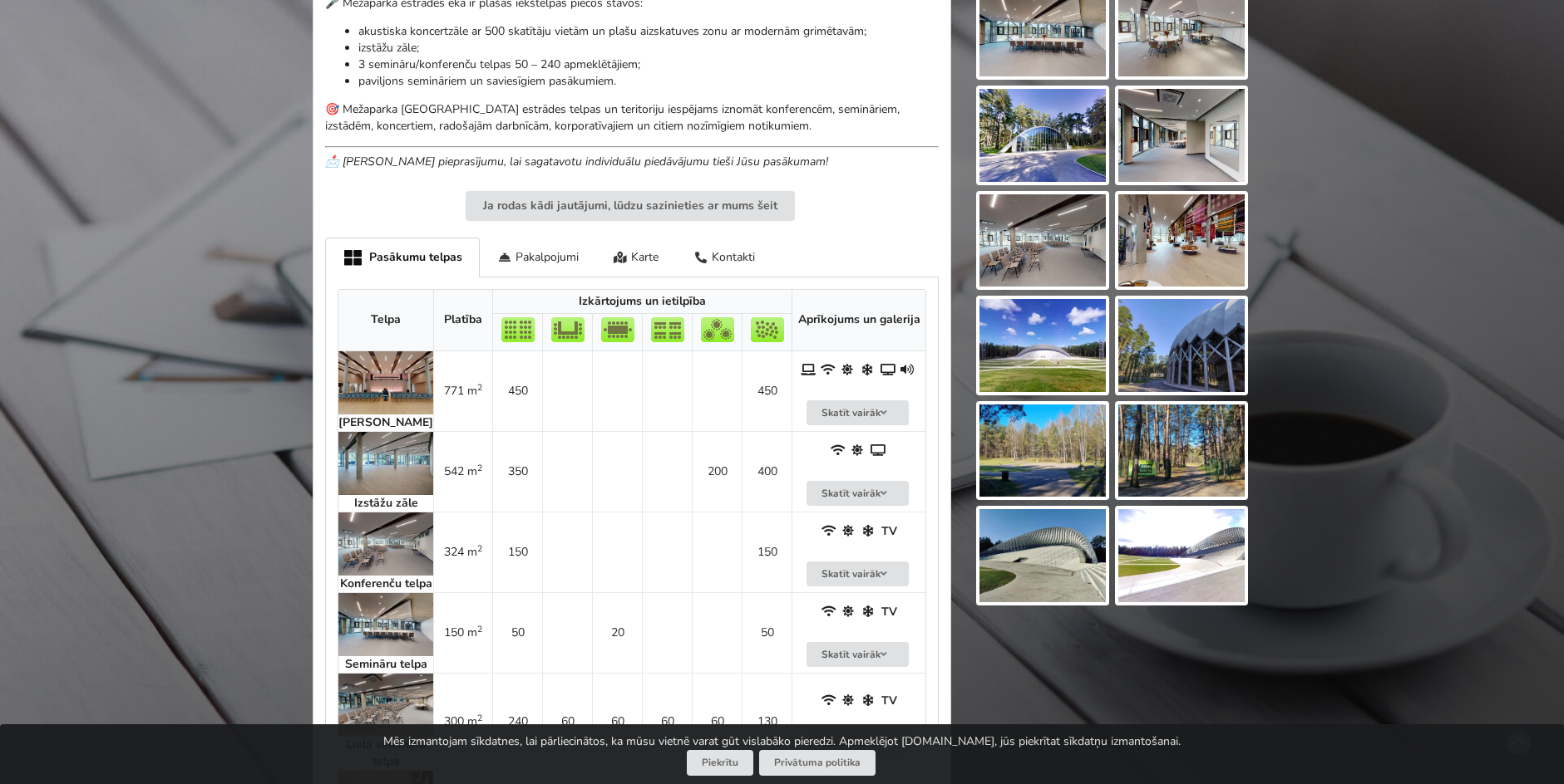
scroll to position [509, 0]
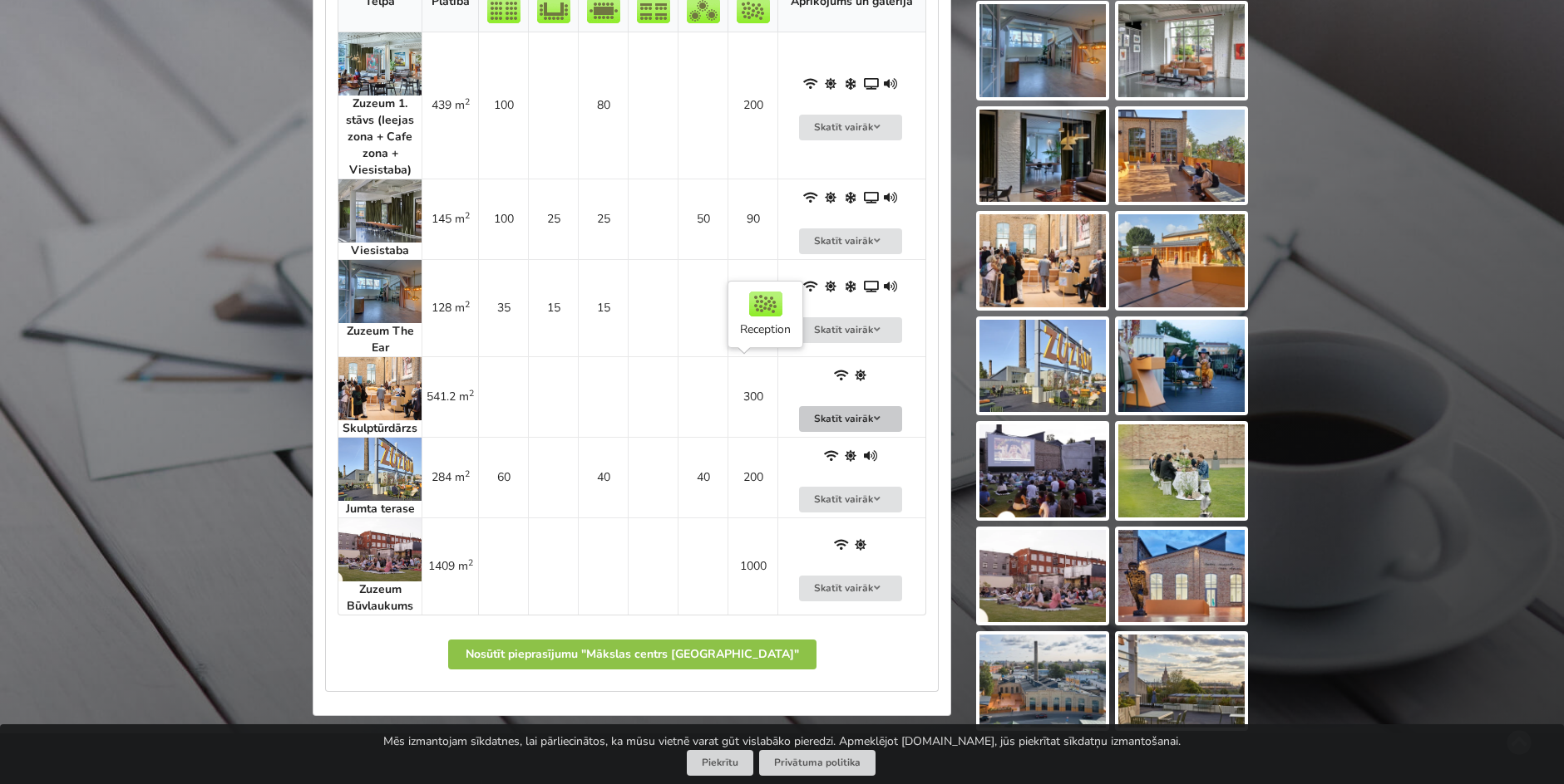
scroll to position [1038, 0]
click at [406, 407] on img at bounding box center [380, 390] width 83 height 64
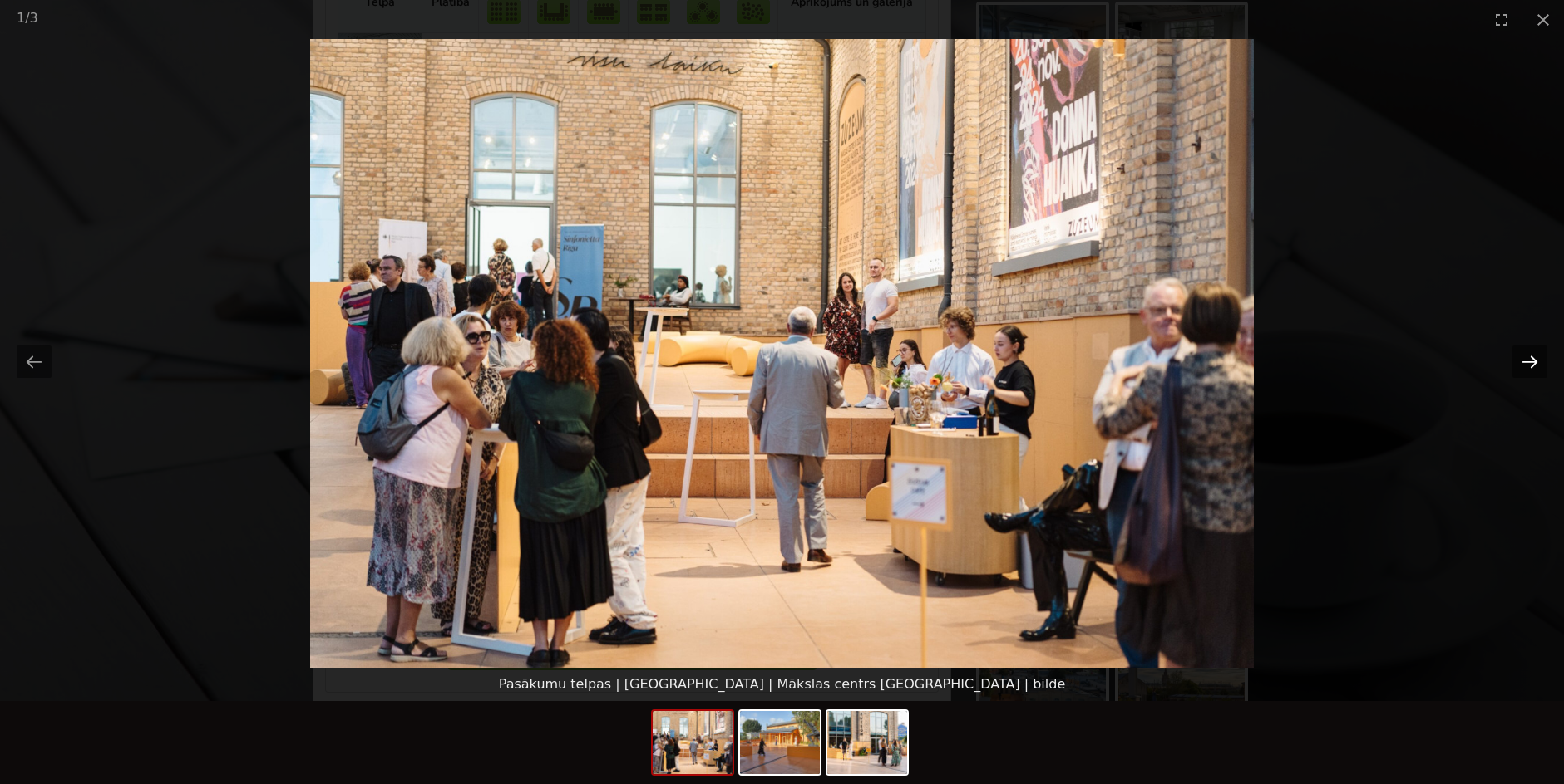
click at [1521, 351] on button "Next slide" at bounding box center [1529, 362] width 35 height 33
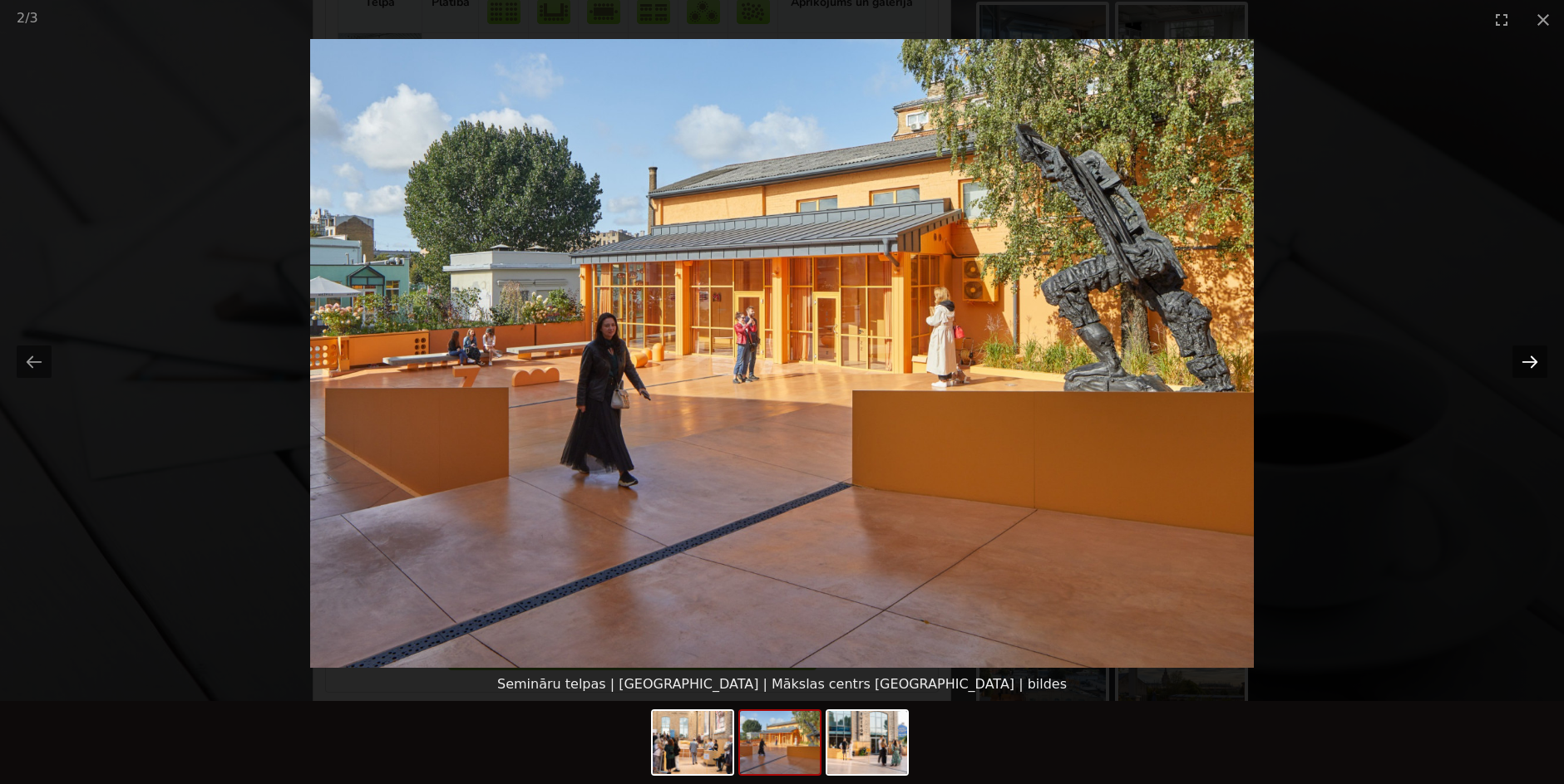
click at [1521, 351] on button "Next slide" at bounding box center [1529, 362] width 35 height 33
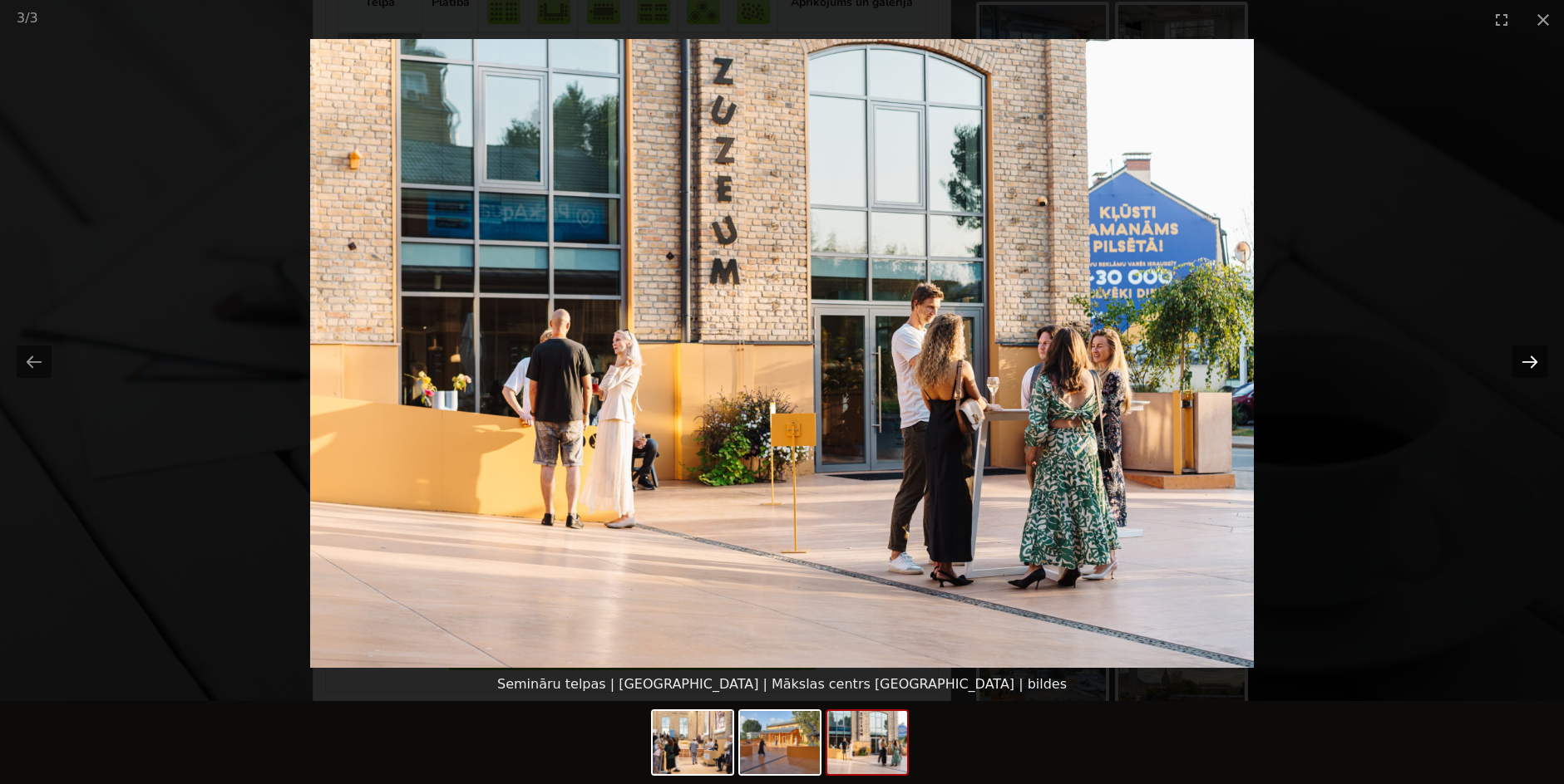
click at [1517, 366] on button "Next slide" at bounding box center [1529, 362] width 35 height 33
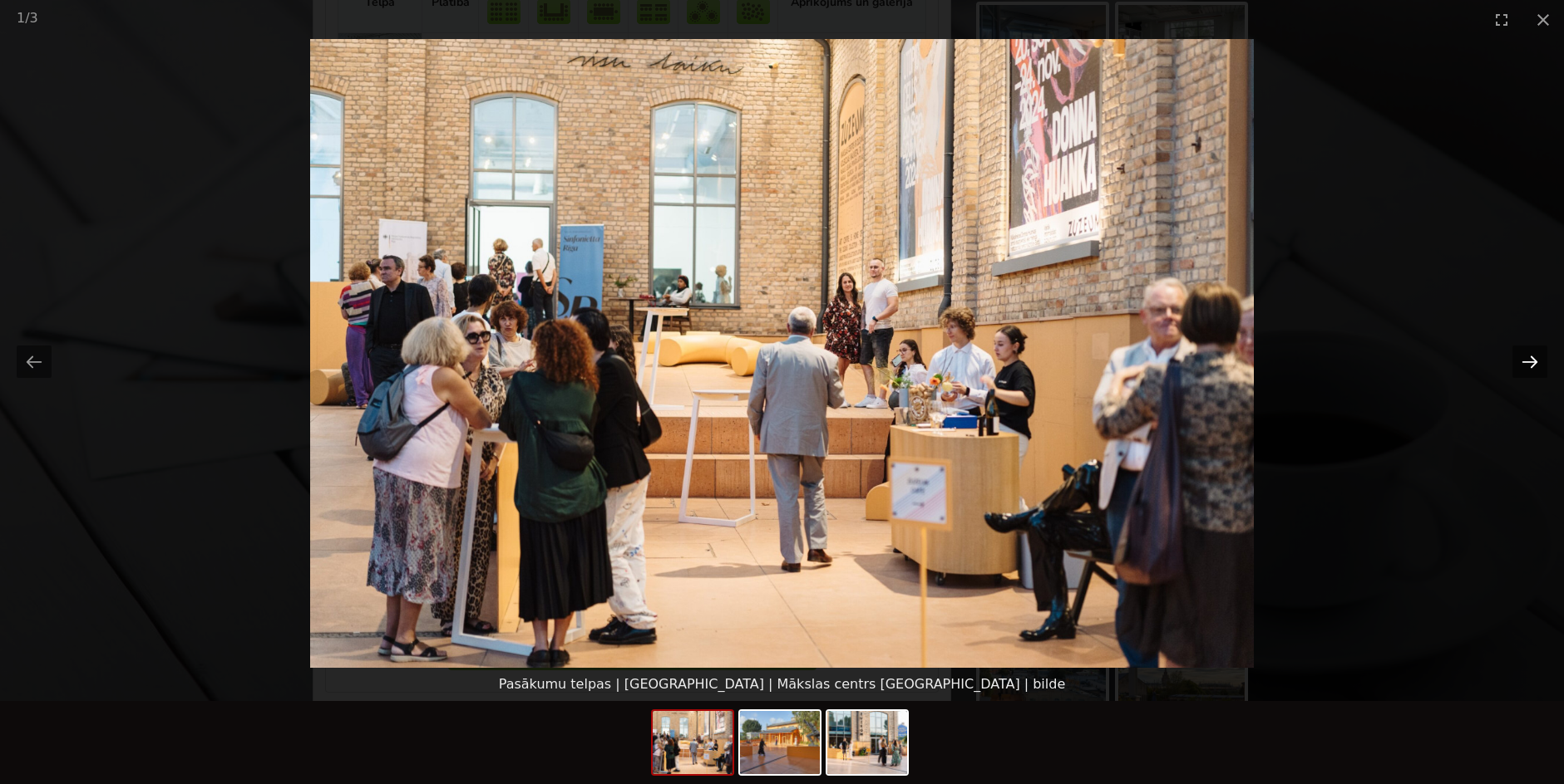
click at [1517, 366] on button "Next slide" at bounding box center [1529, 362] width 35 height 33
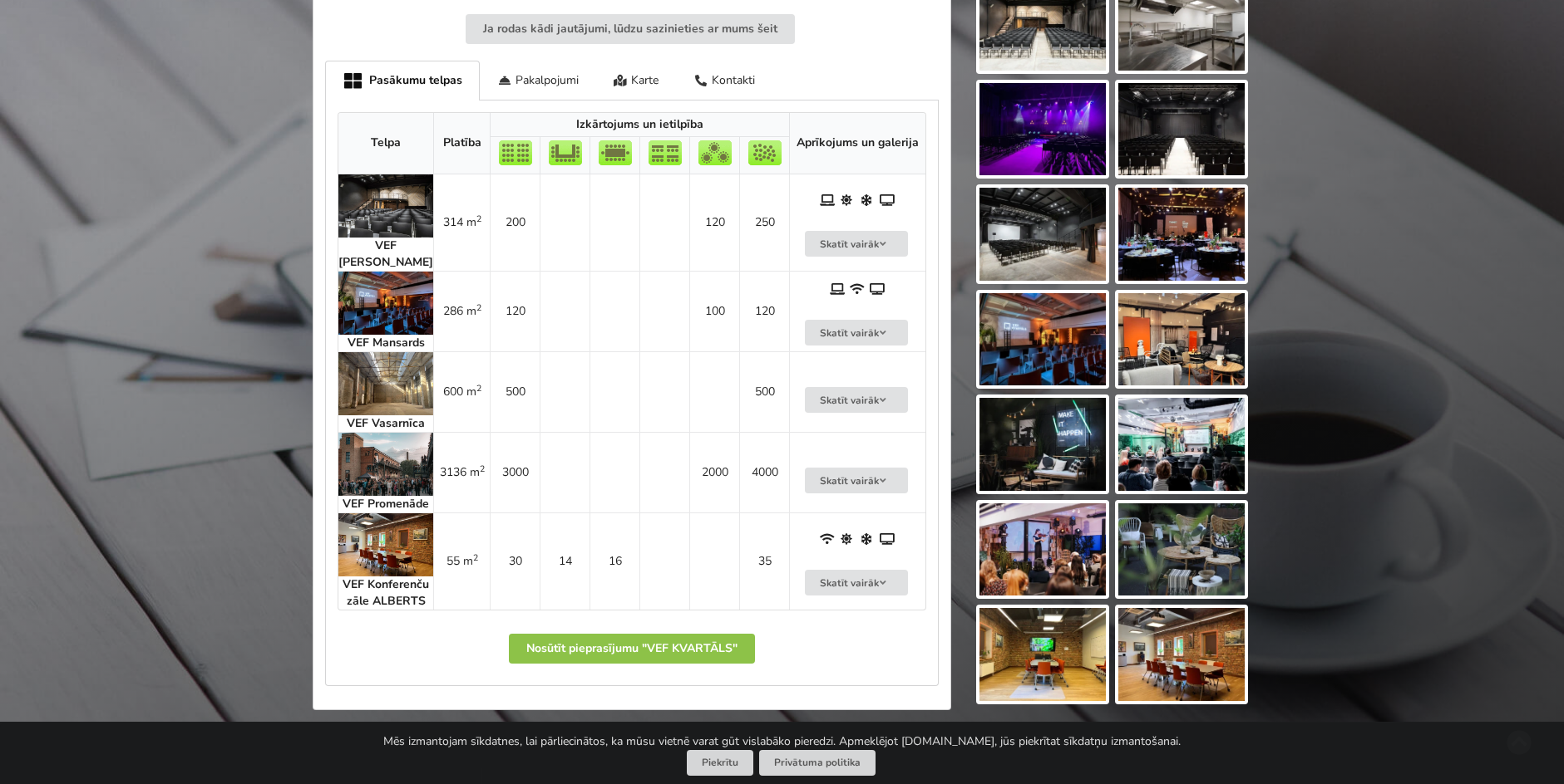
scroll to position [911, 0]
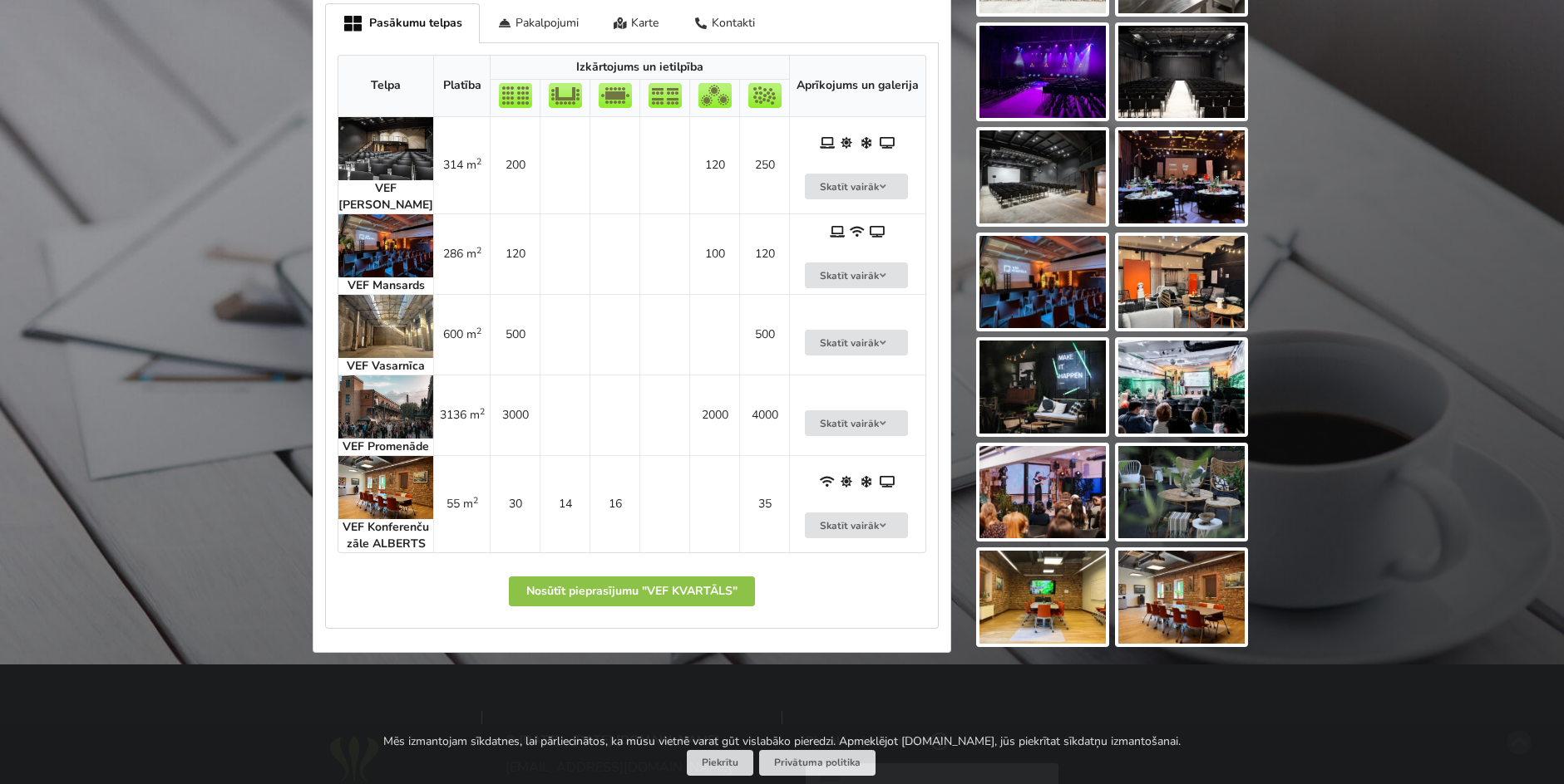
click at [389, 327] on img at bounding box center [386, 327] width 95 height 64
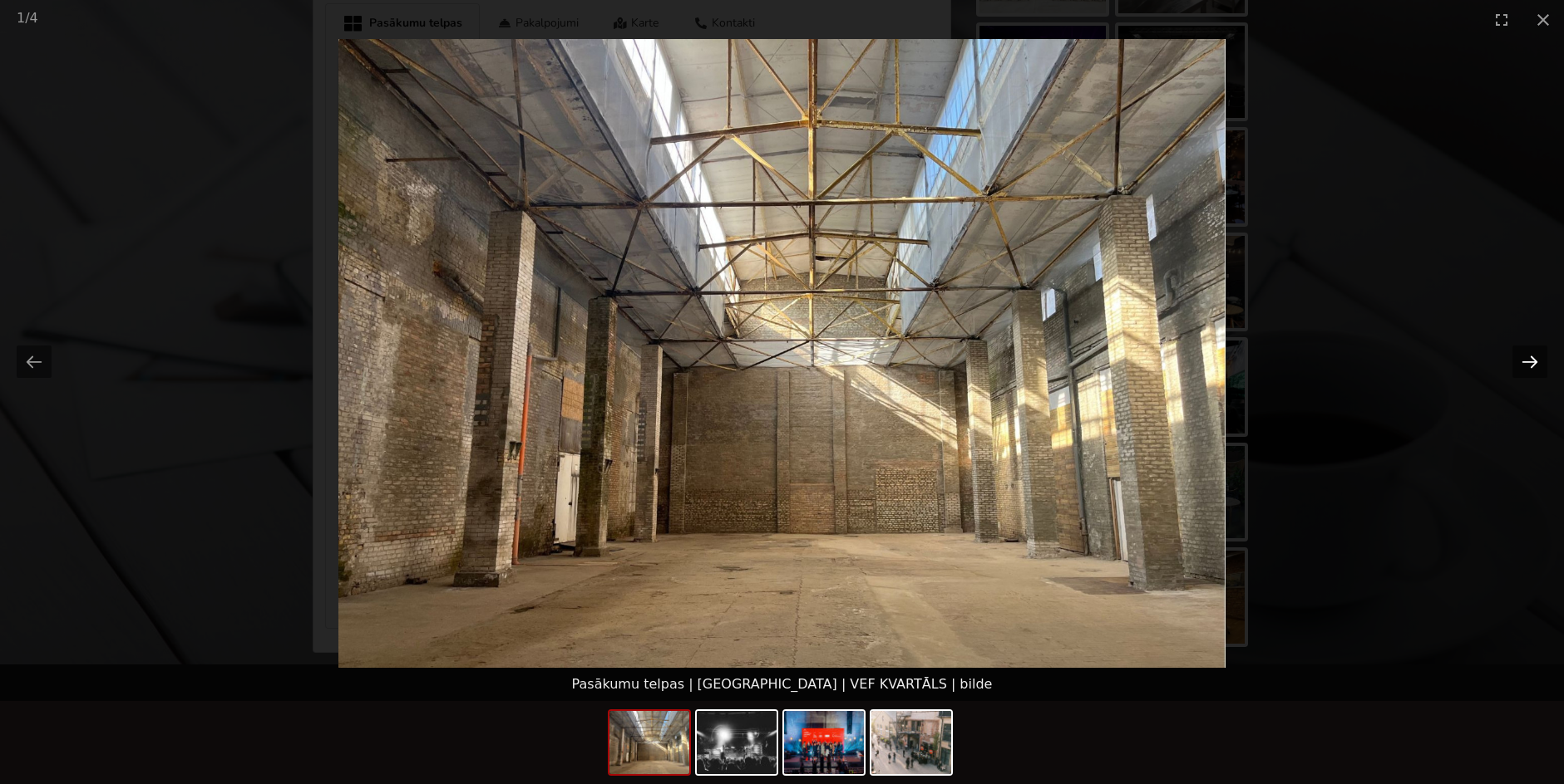
click at [1531, 363] on button "Next slide" at bounding box center [1529, 362] width 35 height 33
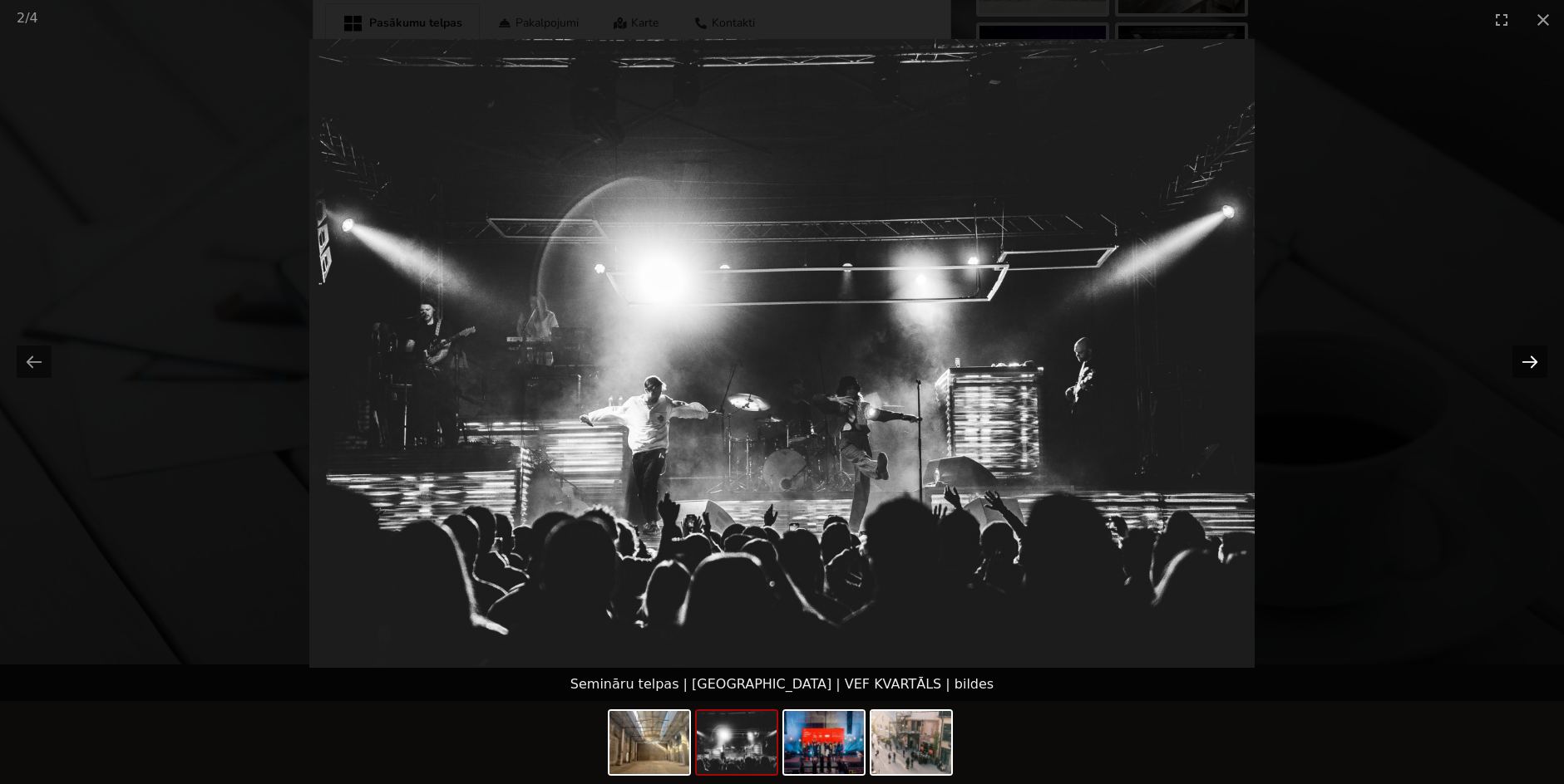
click at [1531, 363] on button "Next slide" at bounding box center [1529, 362] width 35 height 33
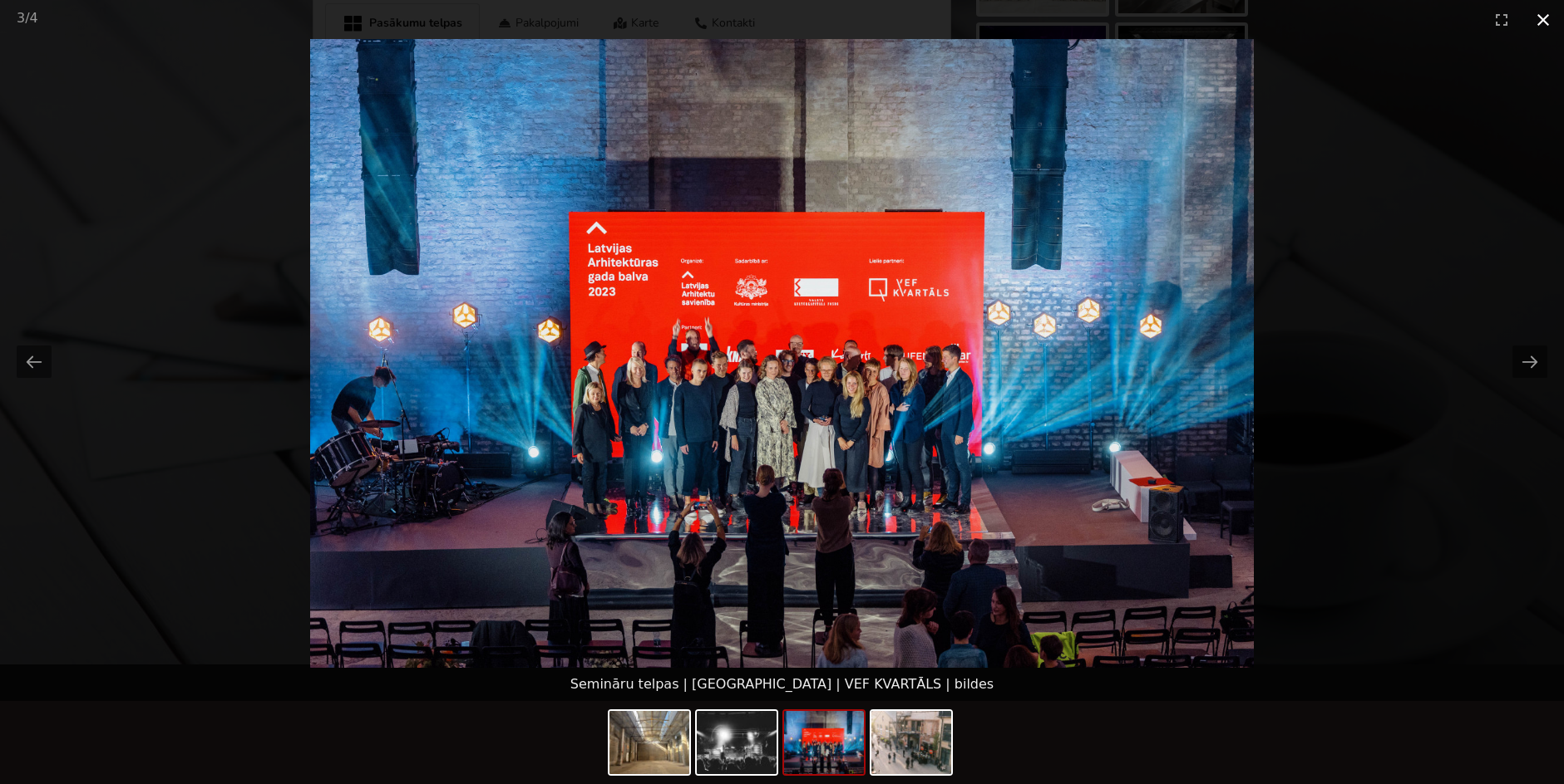
click at [1542, 8] on button "Close gallery" at bounding box center [1542, 20] width 41 height 39
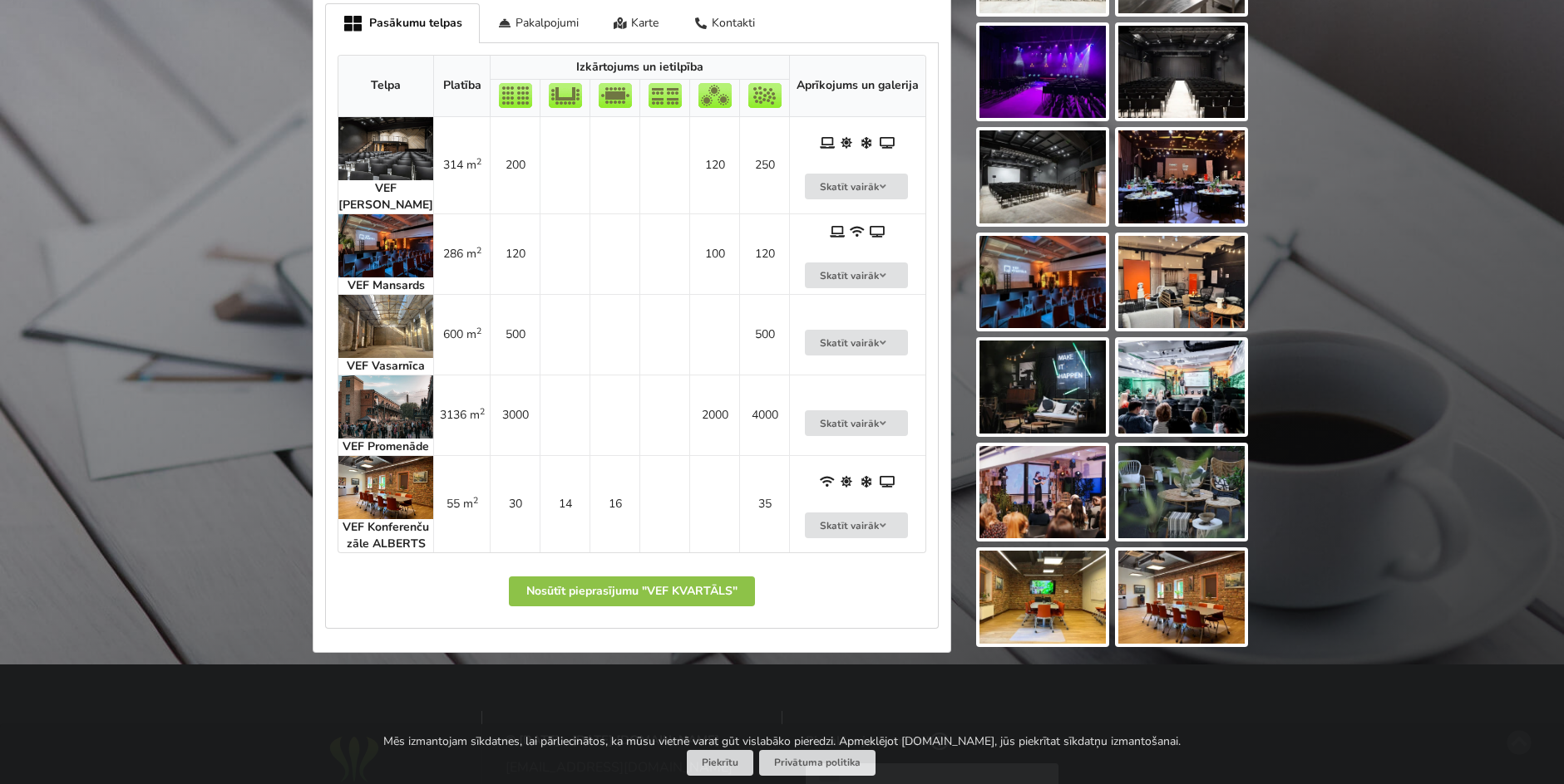
click at [383, 402] on img at bounding box center [386, 407] width 95 height 64
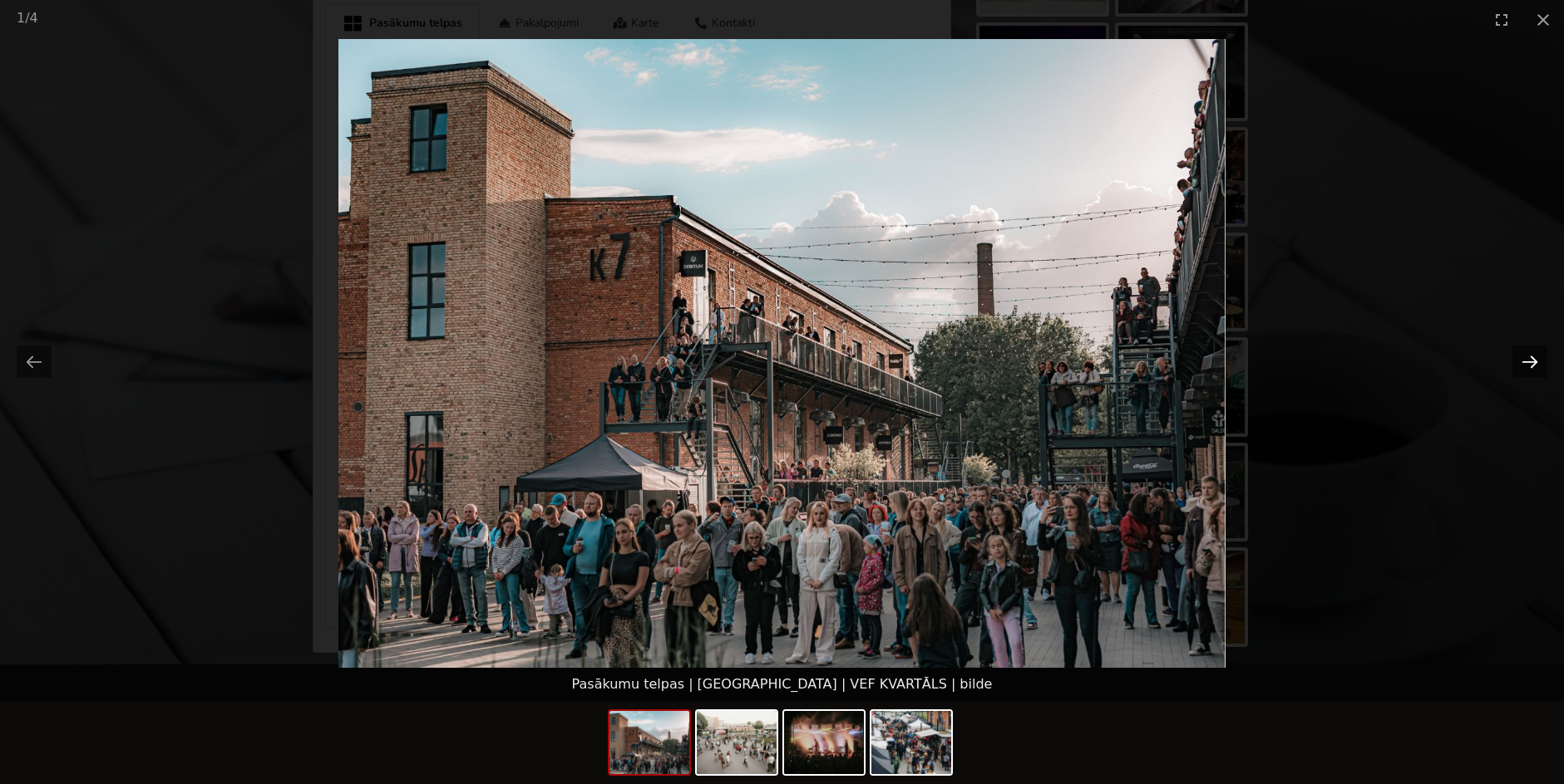
click at [1528, 370] on button "Next slide" at bounding box center [1529, 362] width 35 height 33
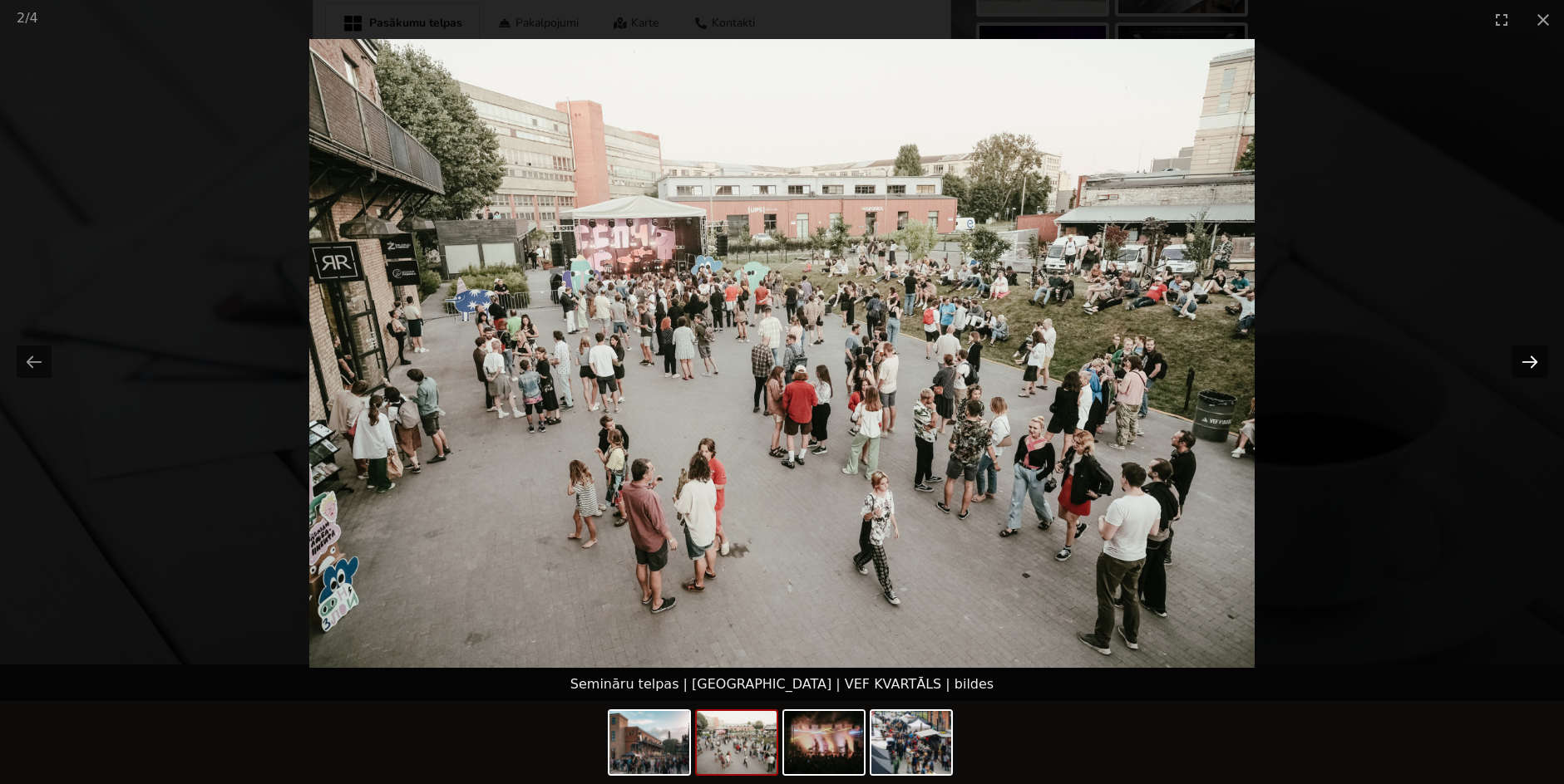
click at [1528, 370] on button "Next slide" at bounding box center [1529, 362] width 35 height 33
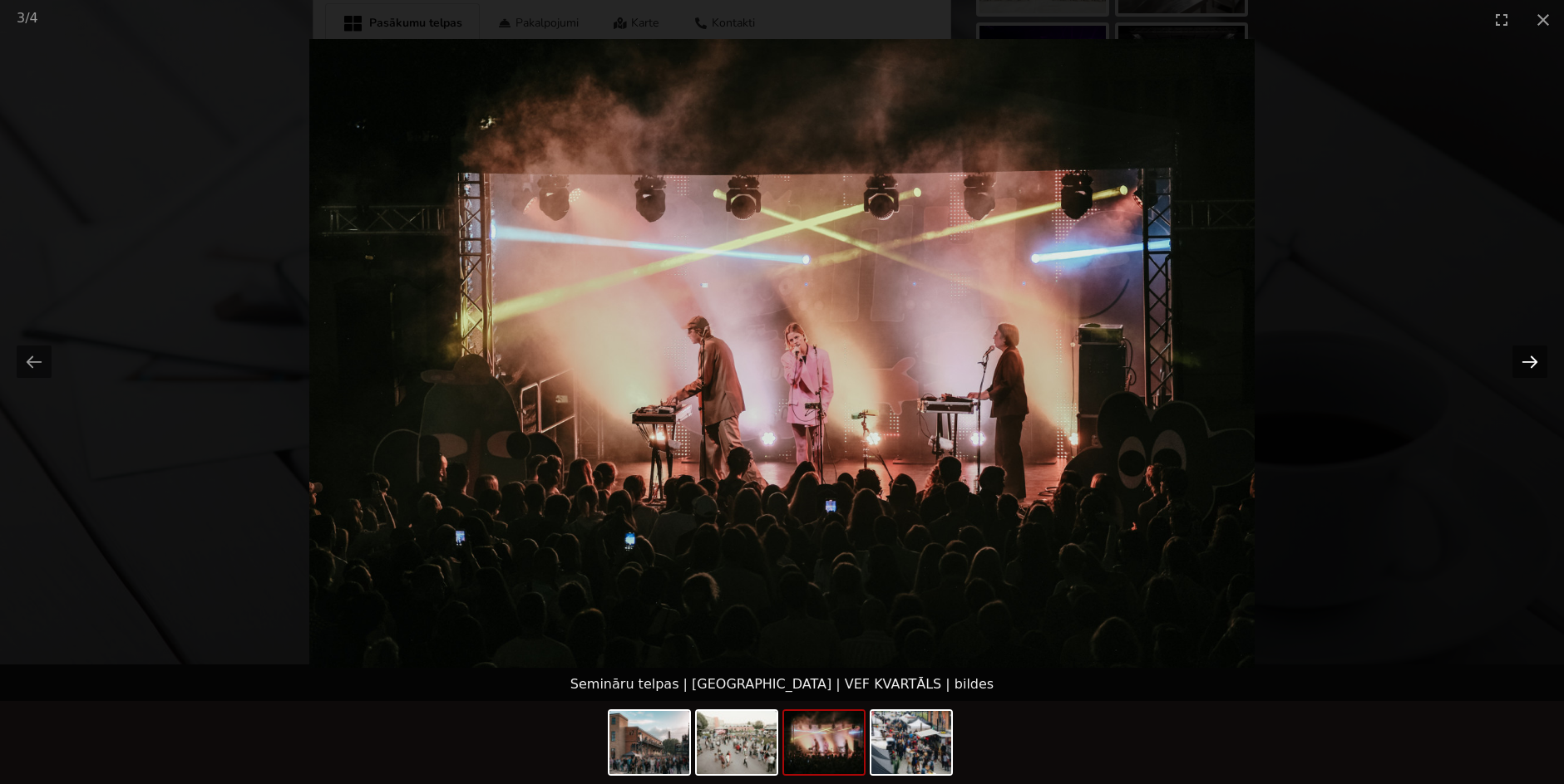
click at [1528, 370] on button "Next slide" at bounding box center [1529, 362] width 35 height 33
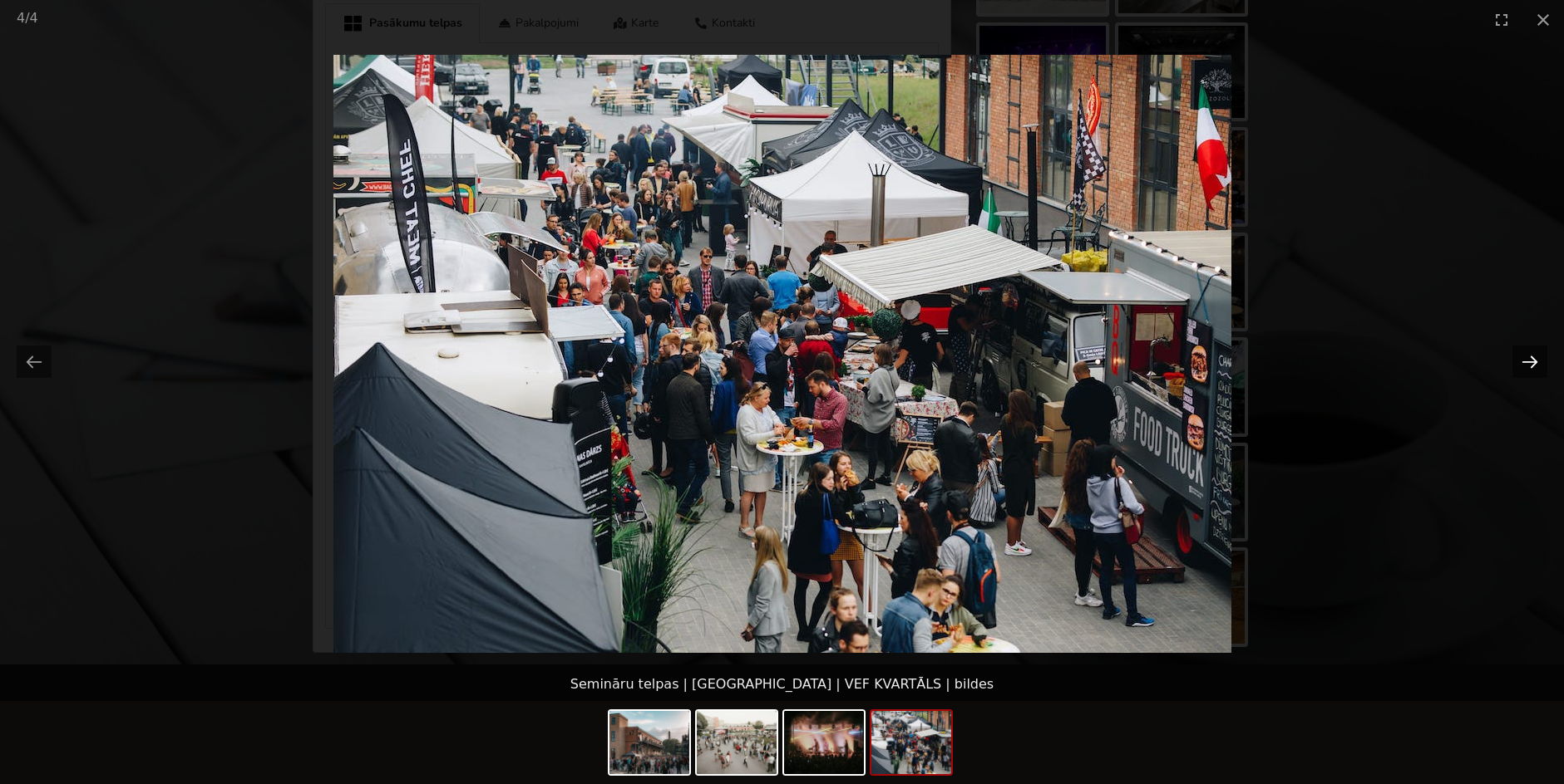
click at [1528, 370] on button "Next slide" at bounding box center [1529, 362] width 35 height 33
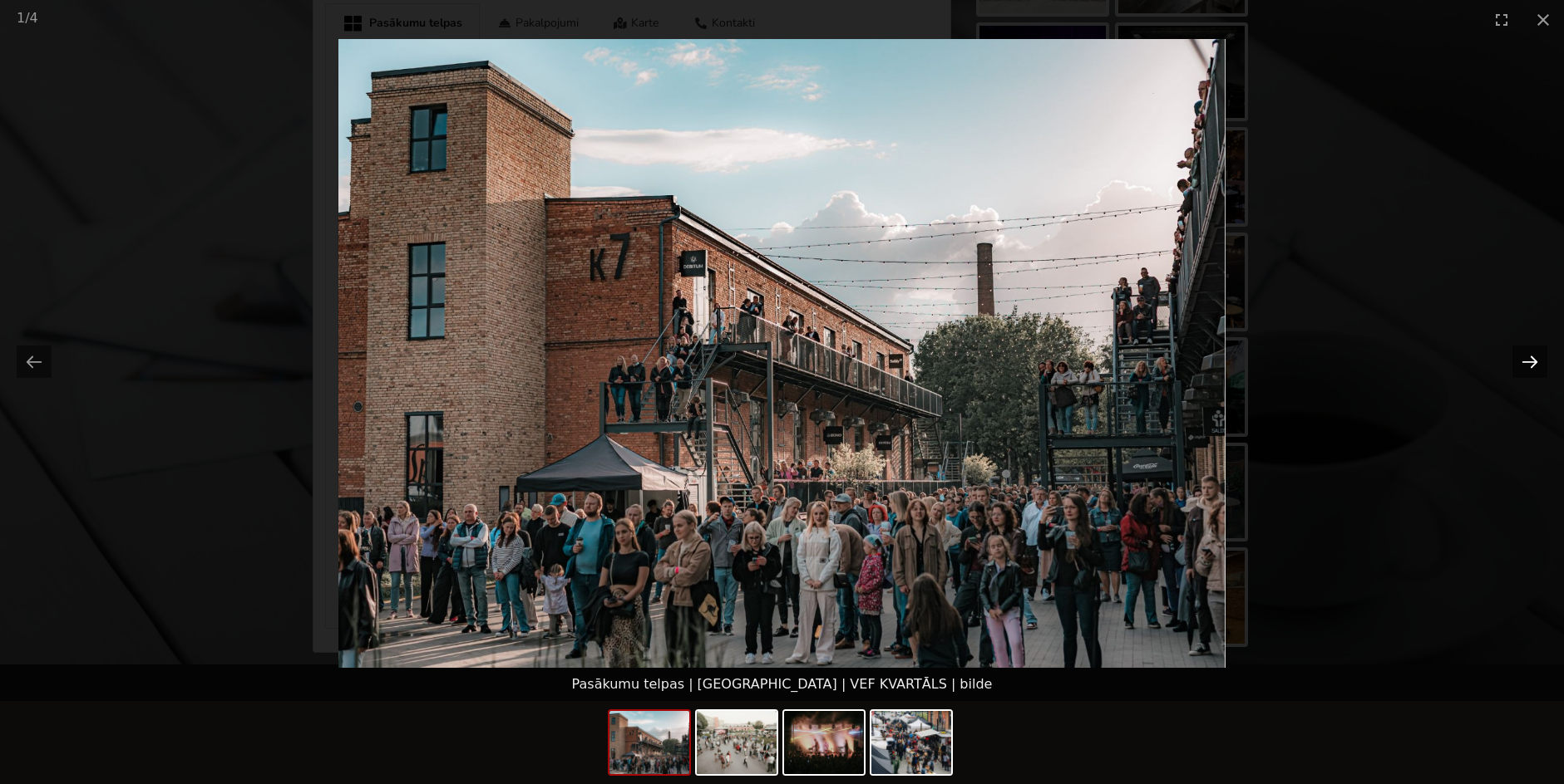
click at [1528, 370] on button "Next slide" at bounding box center [1529, 362] width 35 height 33
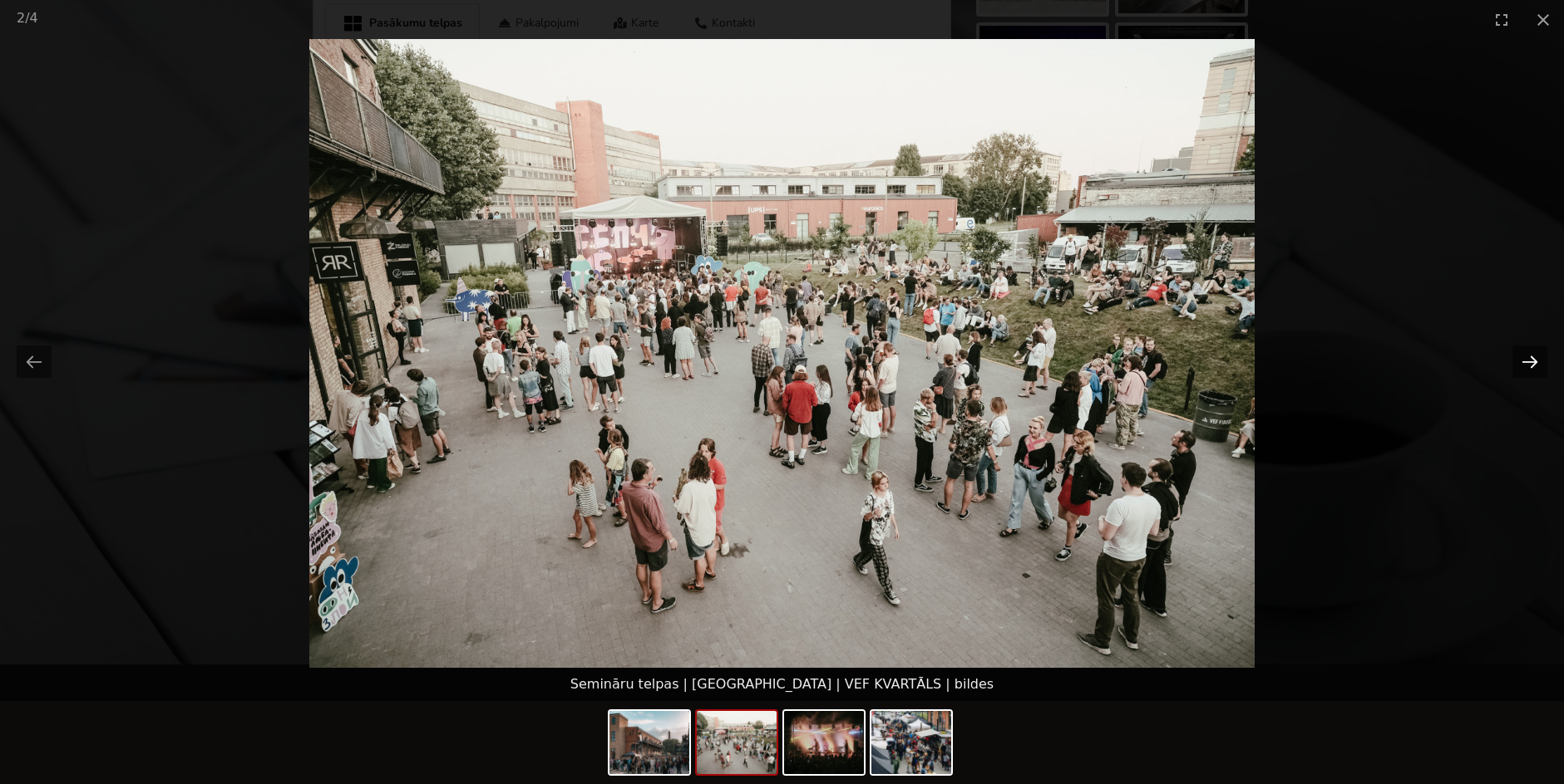
click at [1528, 370] on button "Next slide" at bounding box center [1529, 362] width 35 height 33
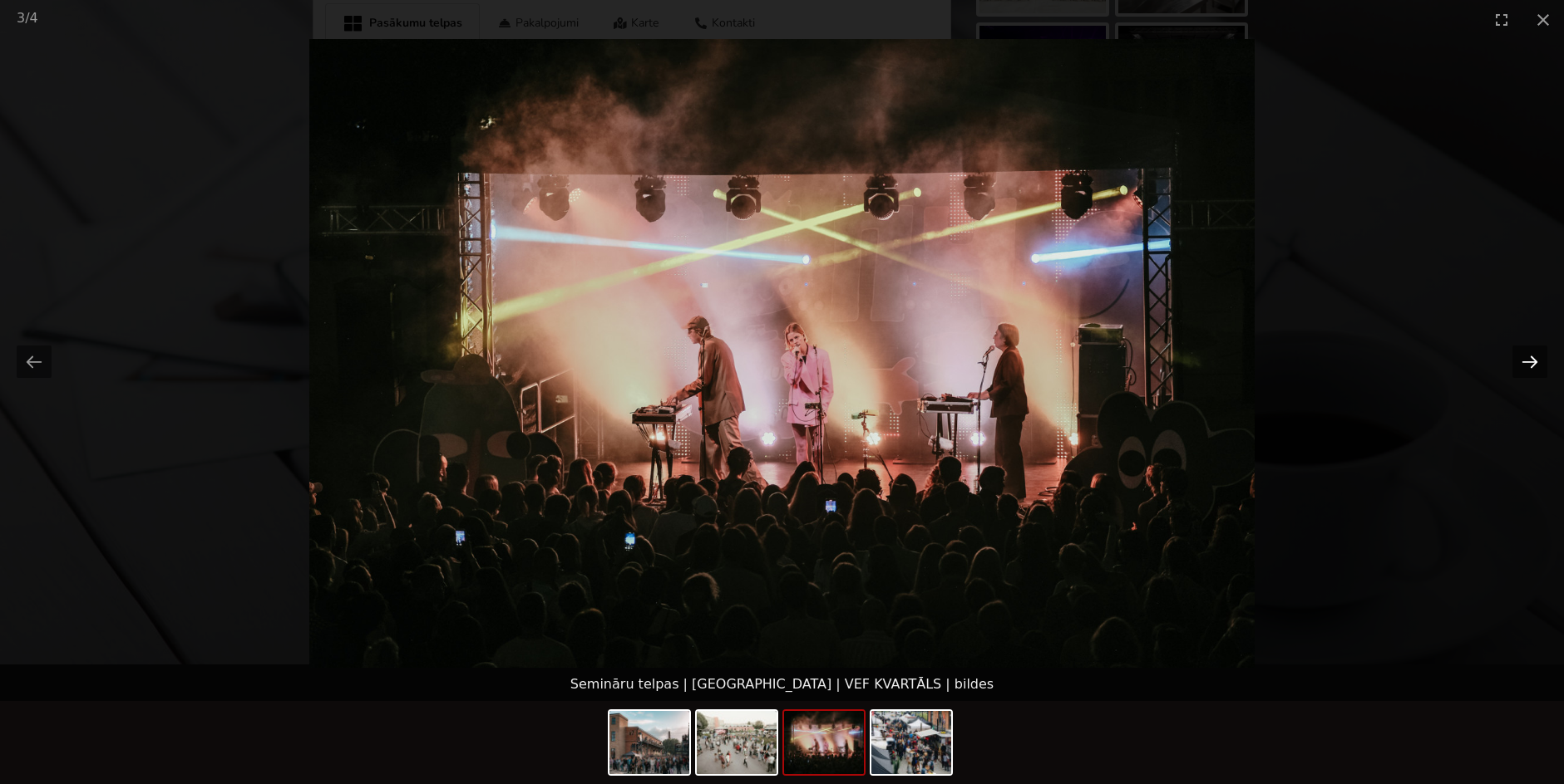
click at [1528, 370] on button "Next slide" at bounding box center [1529, 362] width 35 height 33
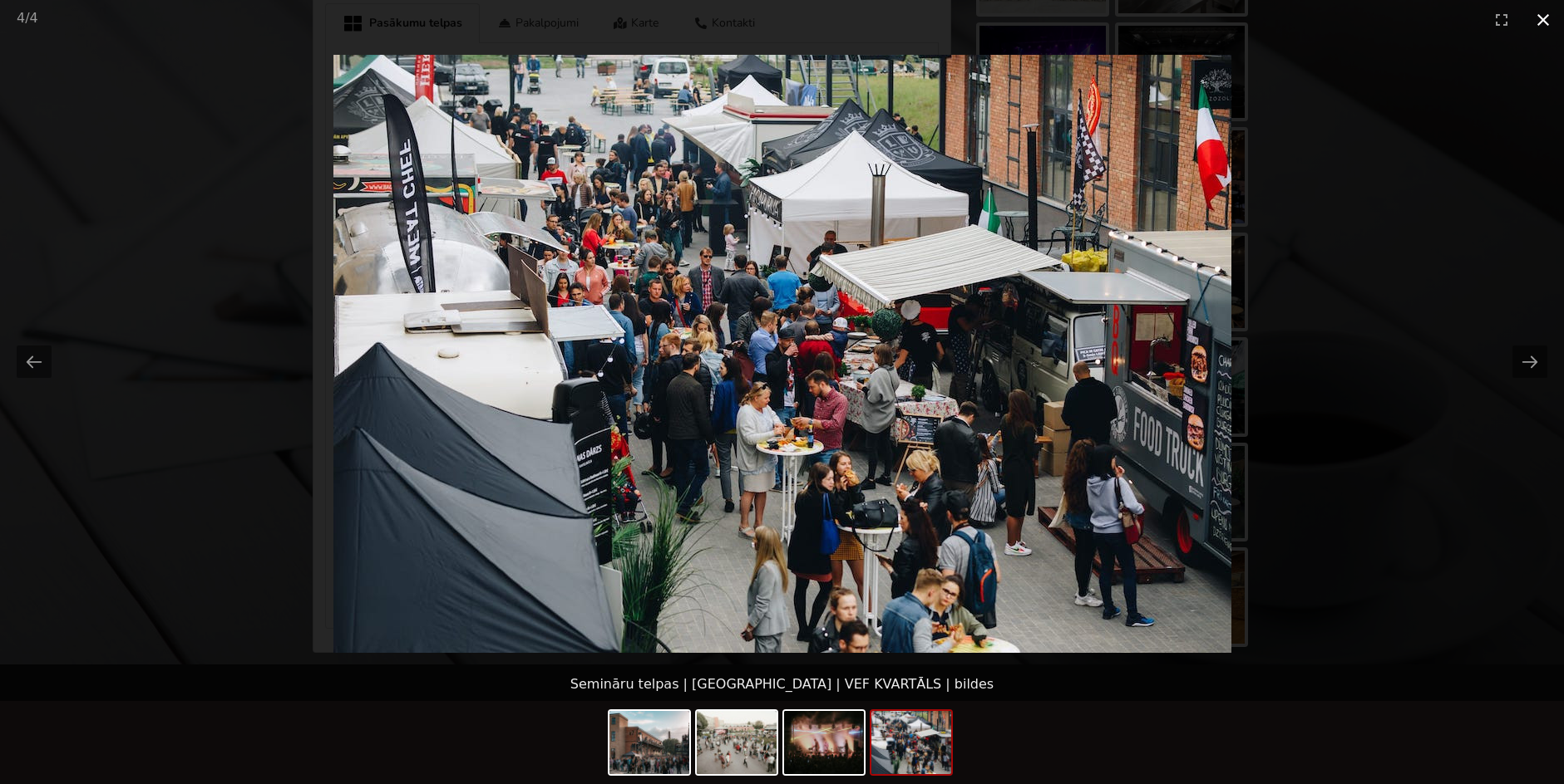
click at [1537, 17] on button "Close gallery" at bounding box center [1542, 20] width 41 height 39
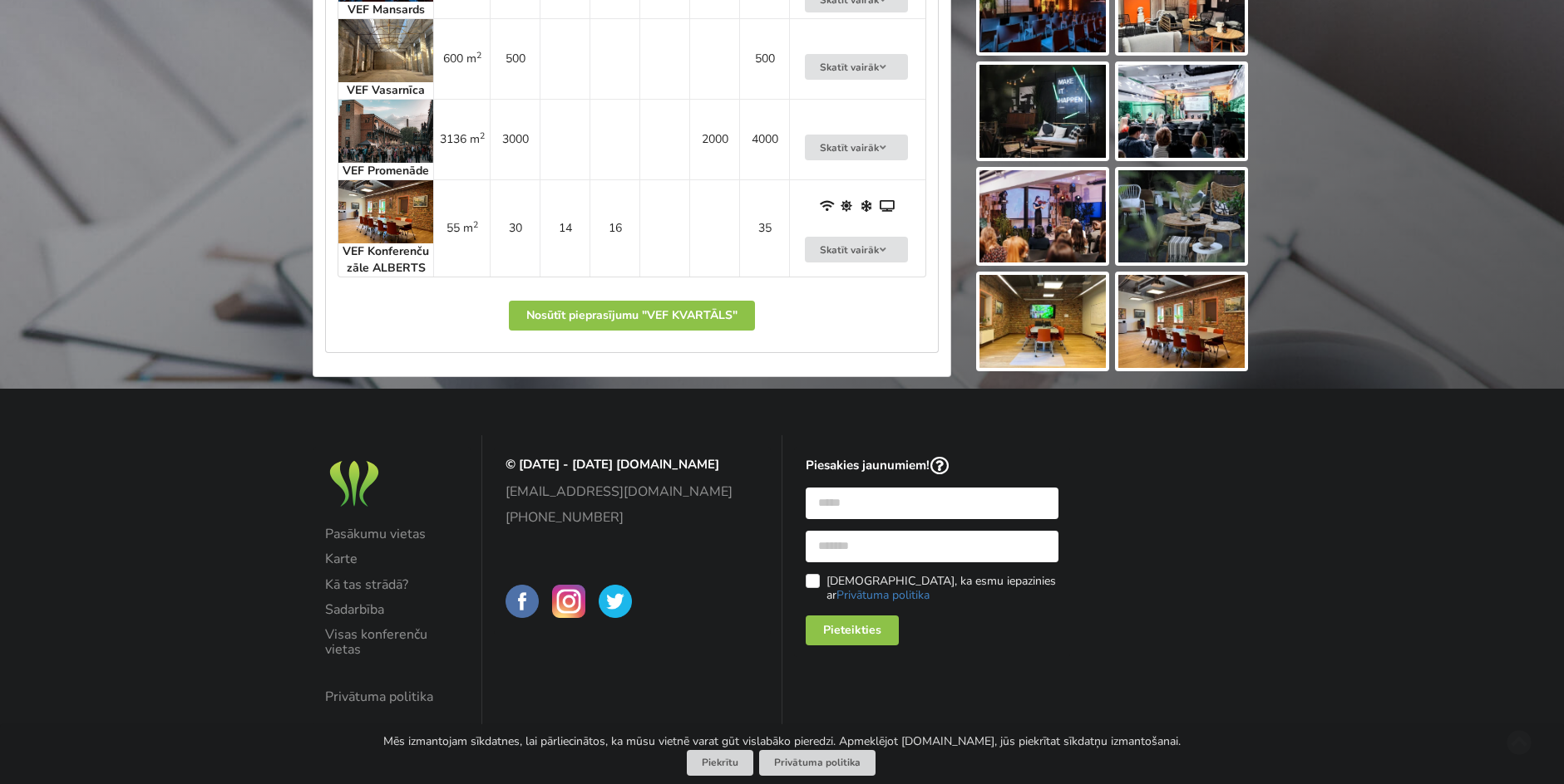
scroll to position [1219, 0]
